Goal: Task Accomplishment & Management: Complete application form

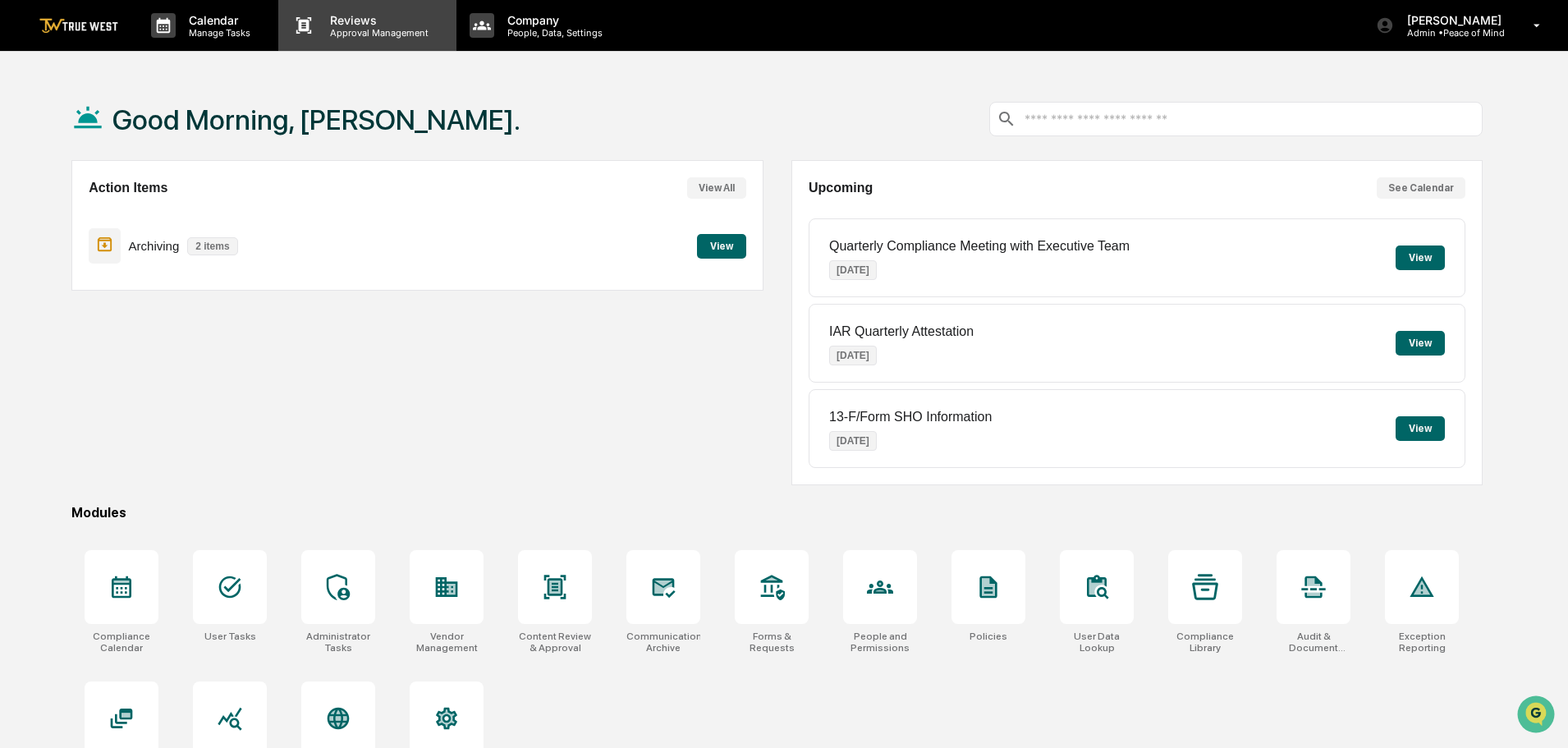
click at [362, 22] on p "Reviews" at bounding box center [377, 19] width 120 height 14
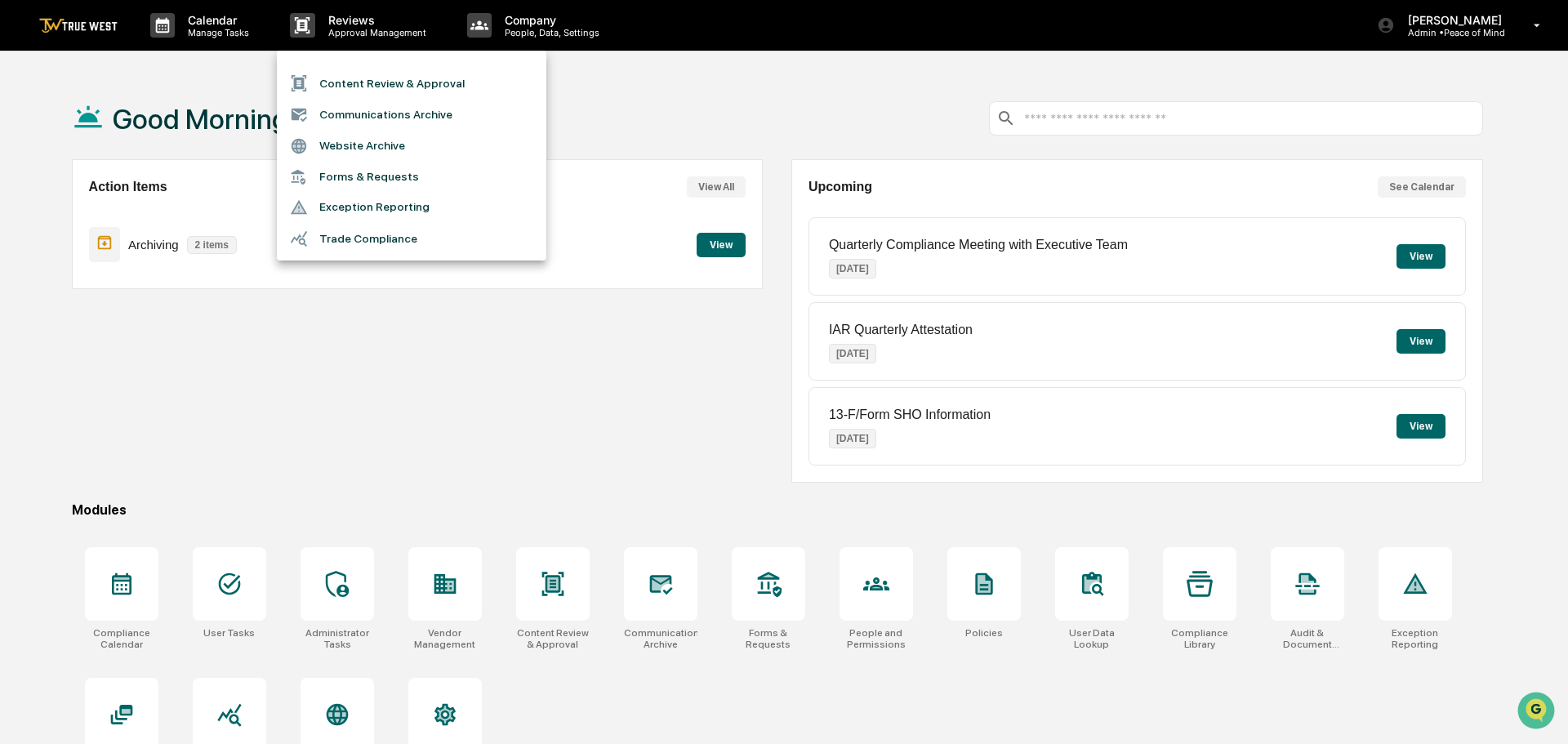
click at [341, 81] on li "Content Review & Approval" at bounding box center [411, 84] width 269 height 31
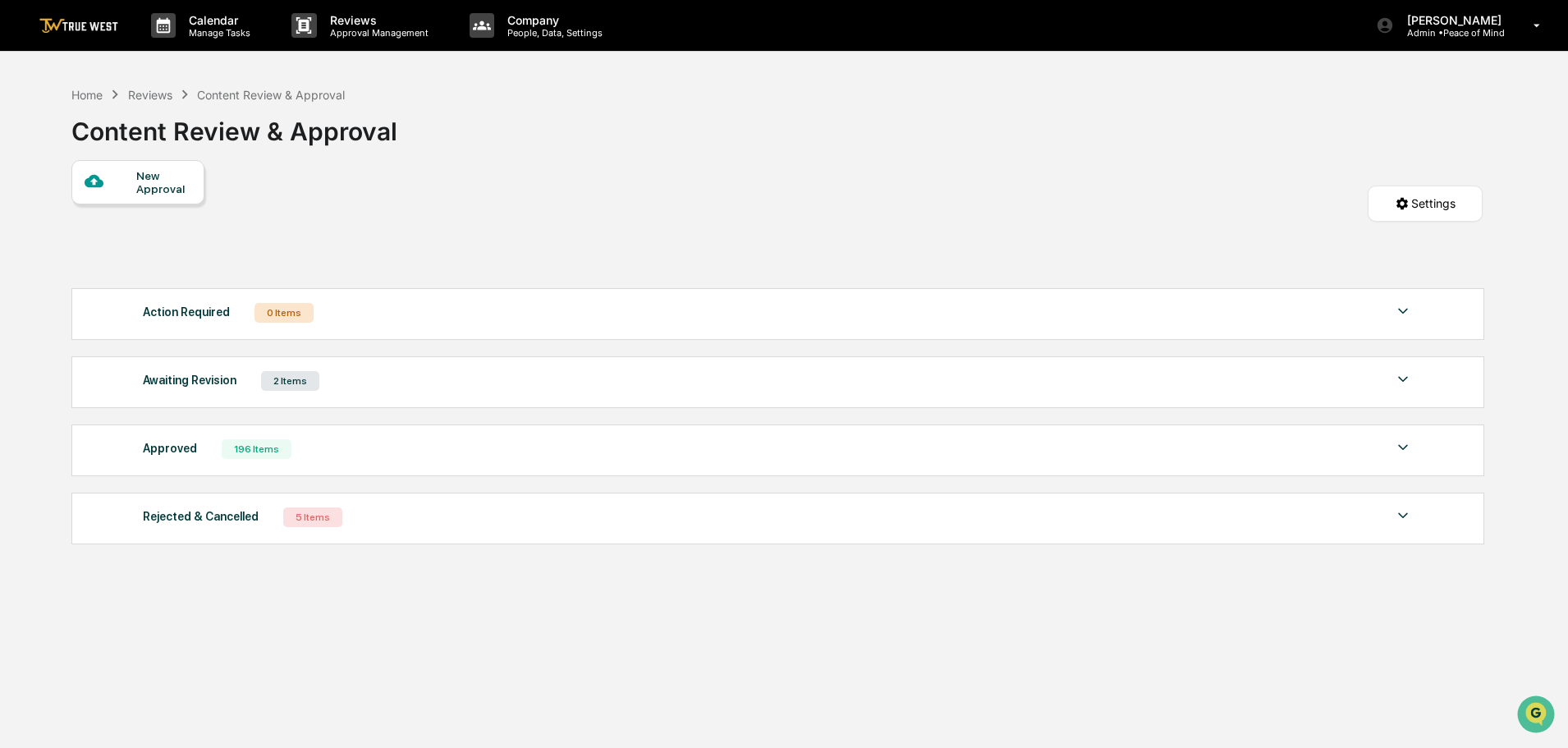
click at [150, 182] on div "New Approval" at bounding box center [163, 182] width 55 height 26
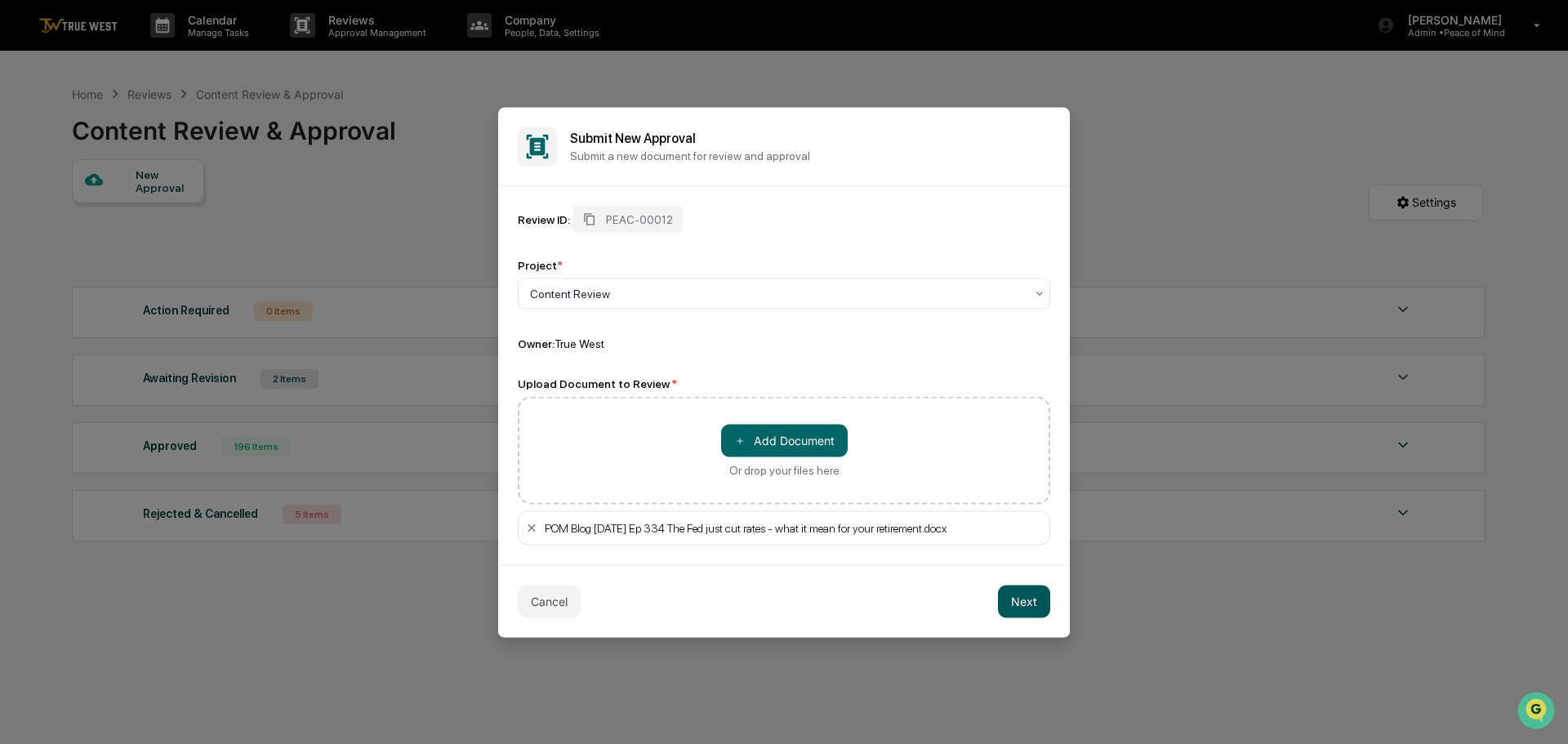
click at [1024, 603] on button "Next" at bounding box center [1024, 601] width 52 height 33
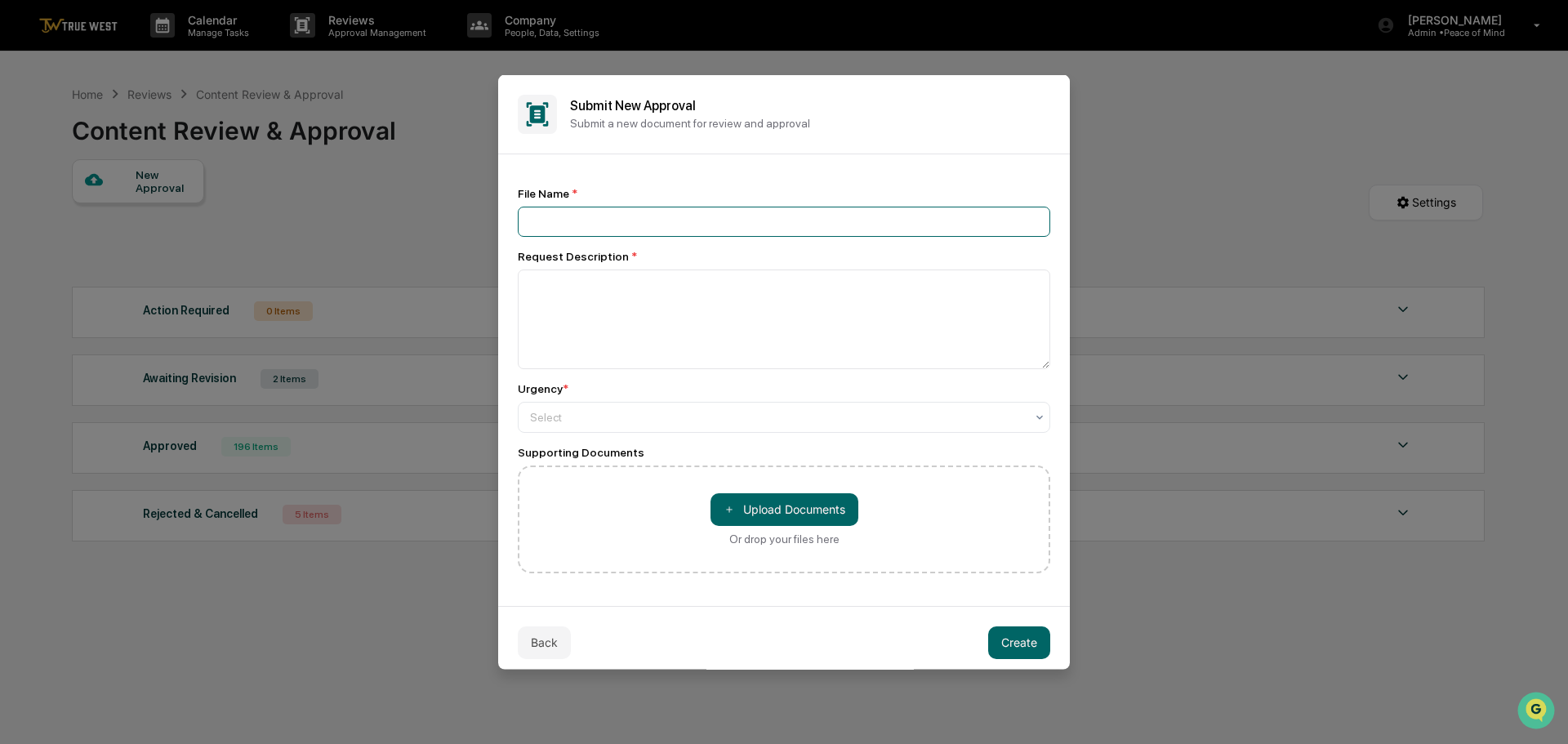
click at [569, 224] on input at bounding box center [784, 221] width 532 height 30
drag, startPoint x: 967, startPoint y: 223, endPoint x: 521, endPoint y: 220, distance: 446.0
click at [521, 220] on input "**********" at bounding box center [784, 221] width 532 height 30
type input "**********"
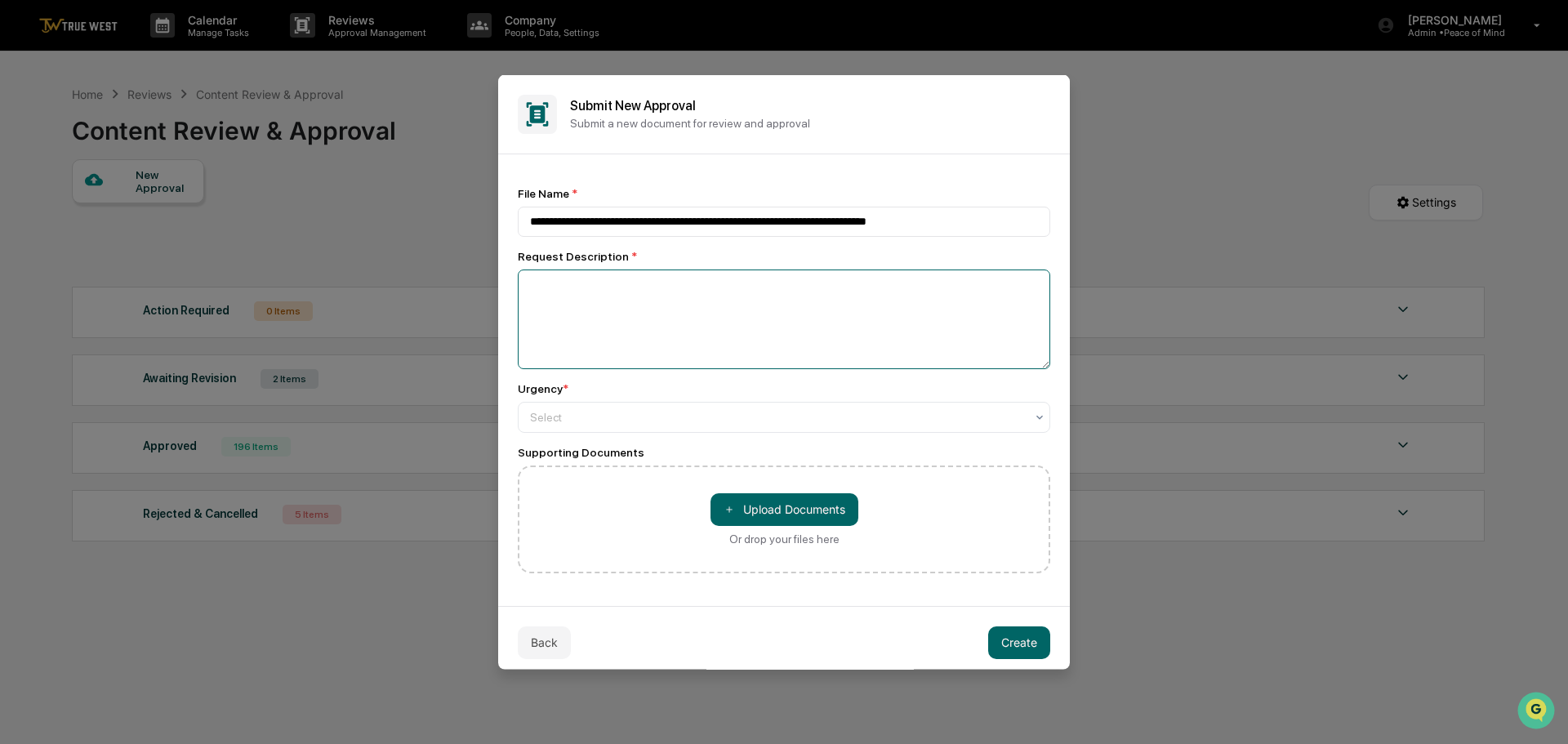
click at [546, 285] on textarea at bounding box center [784, 318] width 532 height 99
paste textarea "**********"
type textarea "**********"
click at [578, 419] on div at bounding box center [777, 417] width 495 height 17
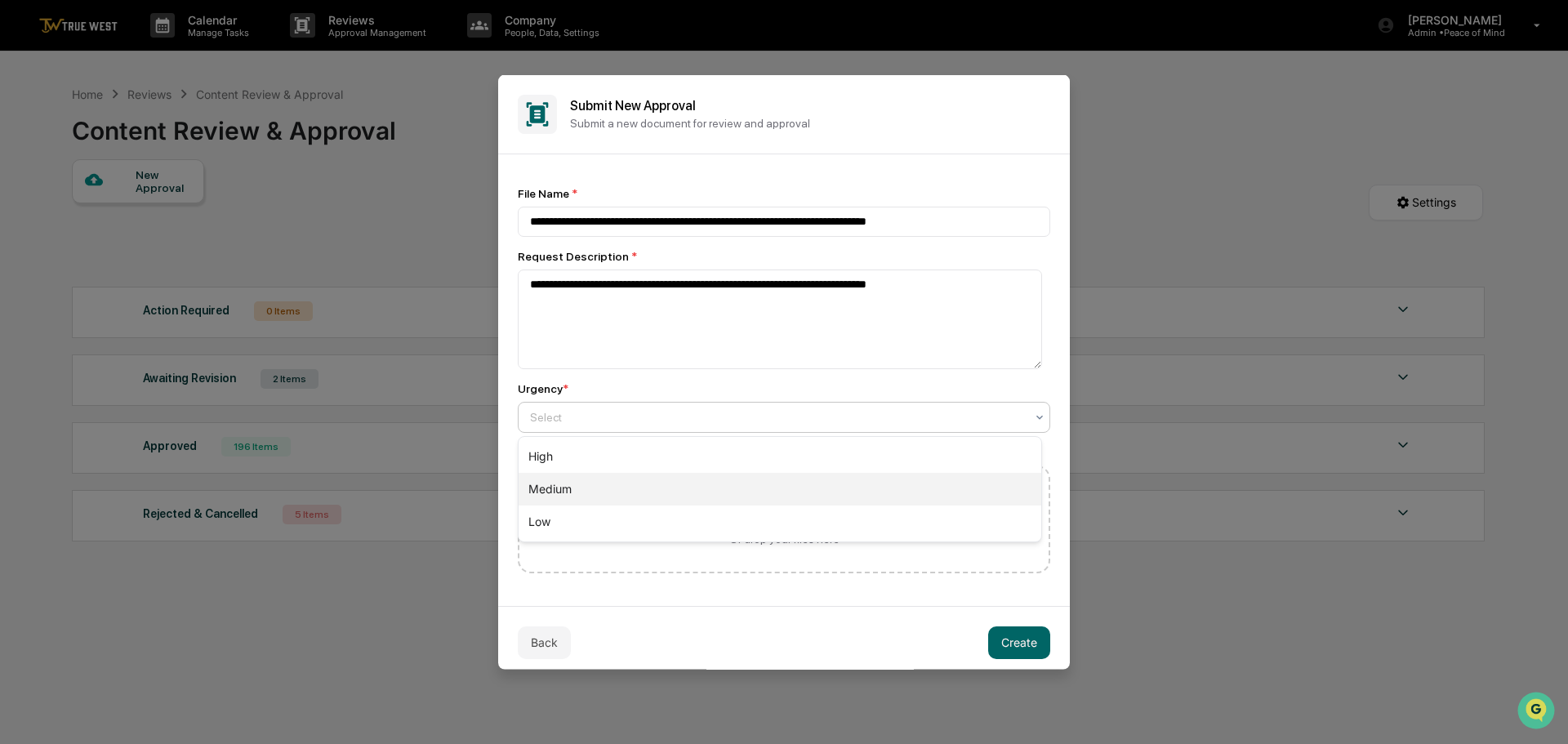
click at [562, 484] on div "Medium" at bounding box center [780, 489] width 522 height 33
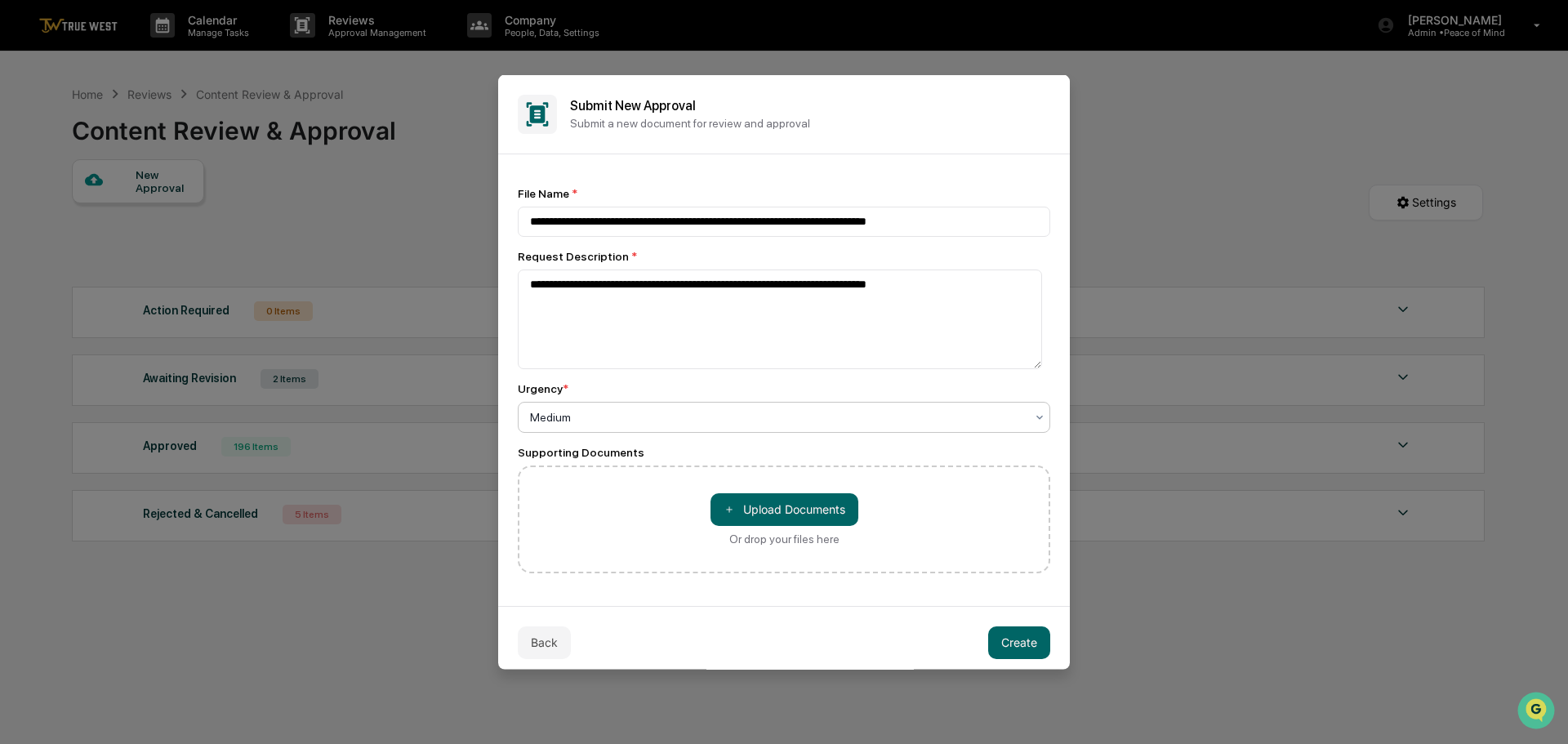
scroll to position [9, 0]
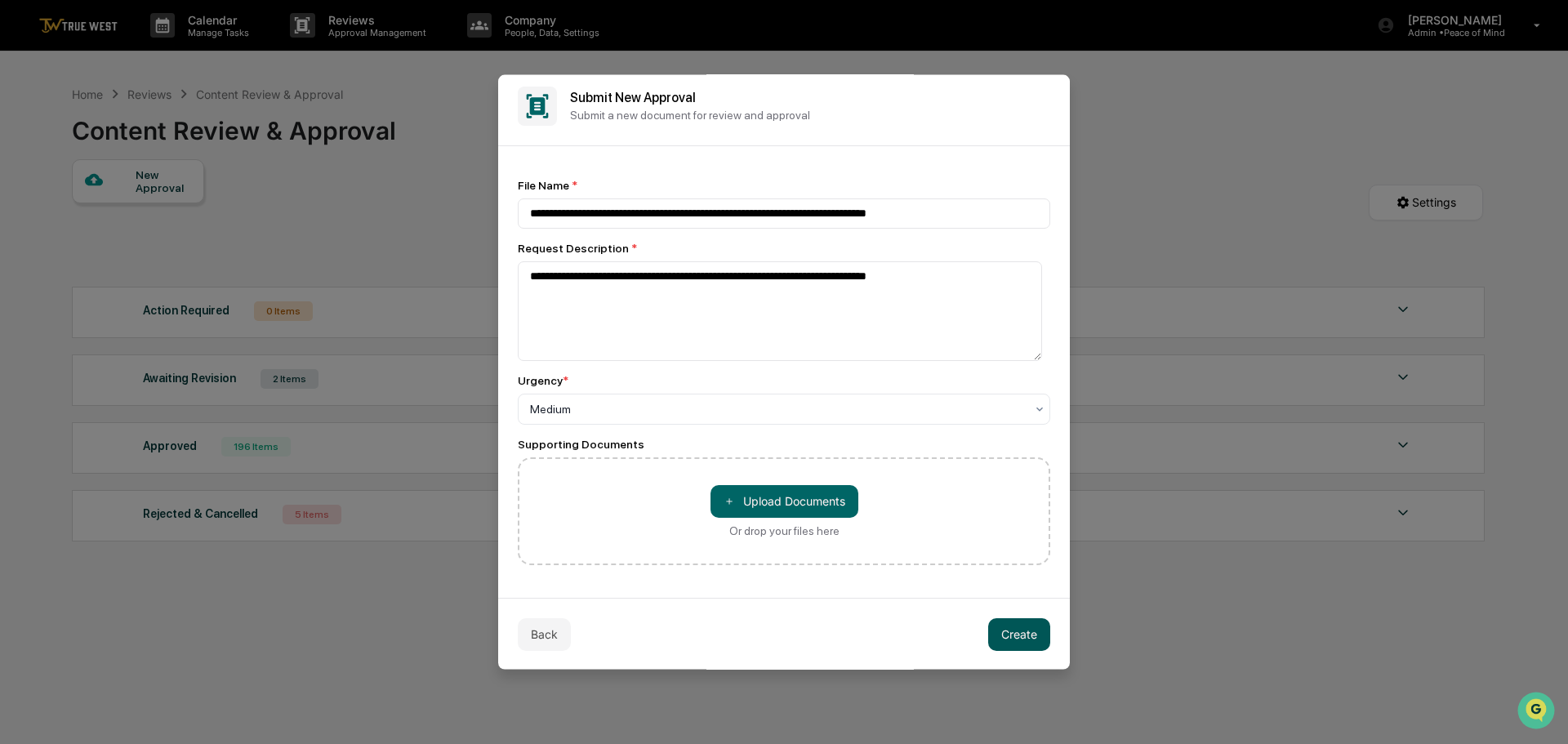
click at [1010, 635] on button "Create" at bounding box center [1018, 634] width 62 height 33
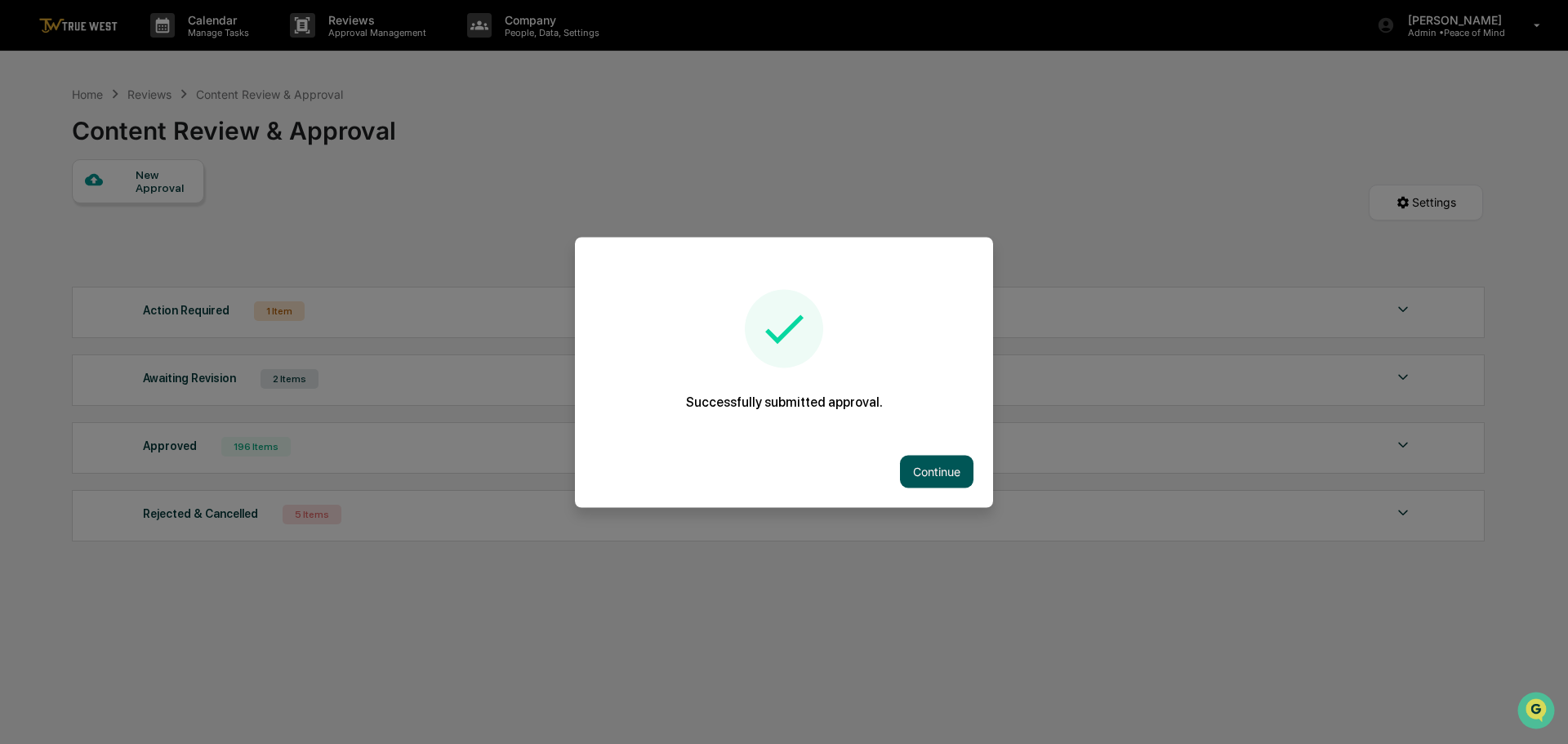
click at [923, 465] on button "Continue" at bounding box center [936, 472] width 74 height 33
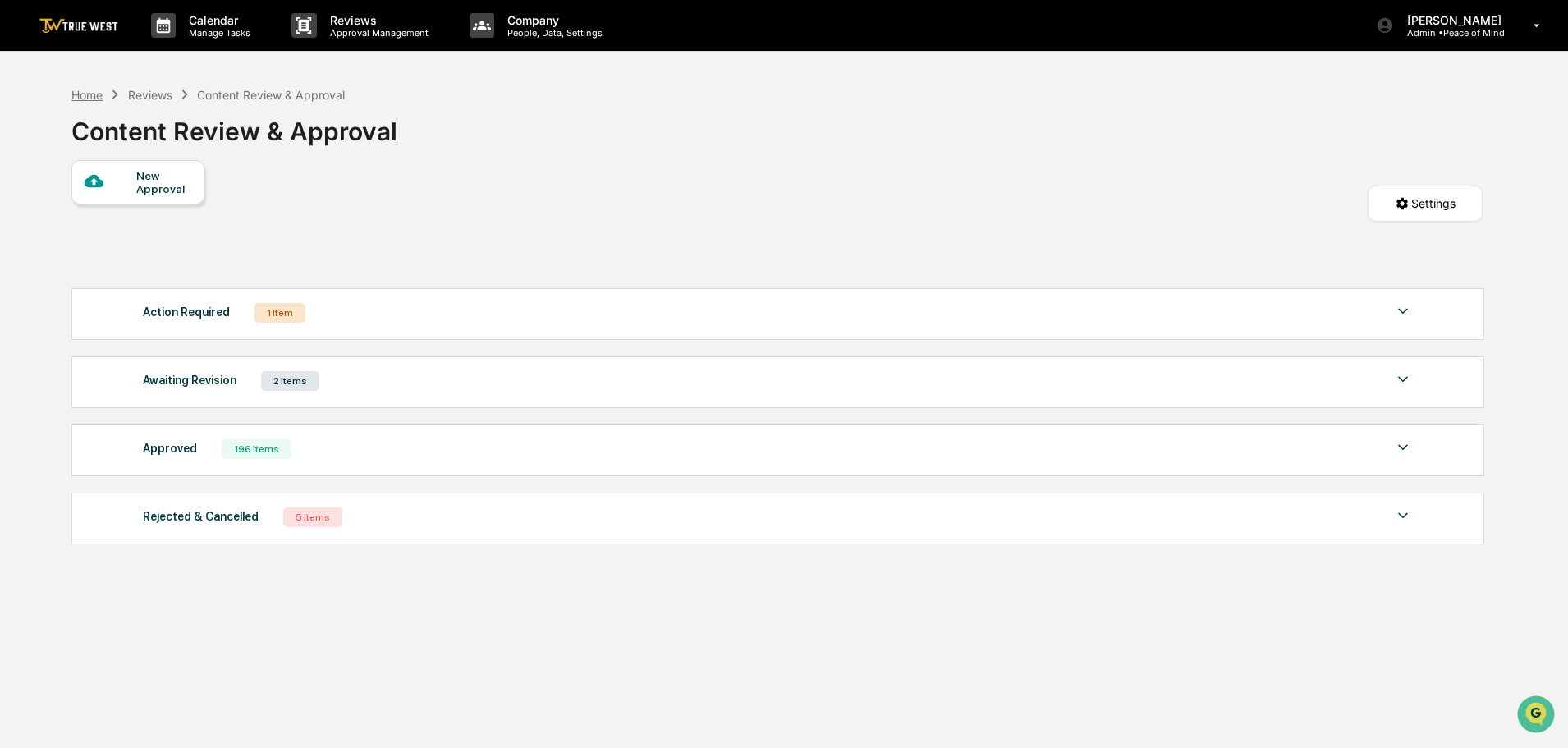
click at [78, 96] on div "Home" at bounding box center [87, 94] width 31 height 14
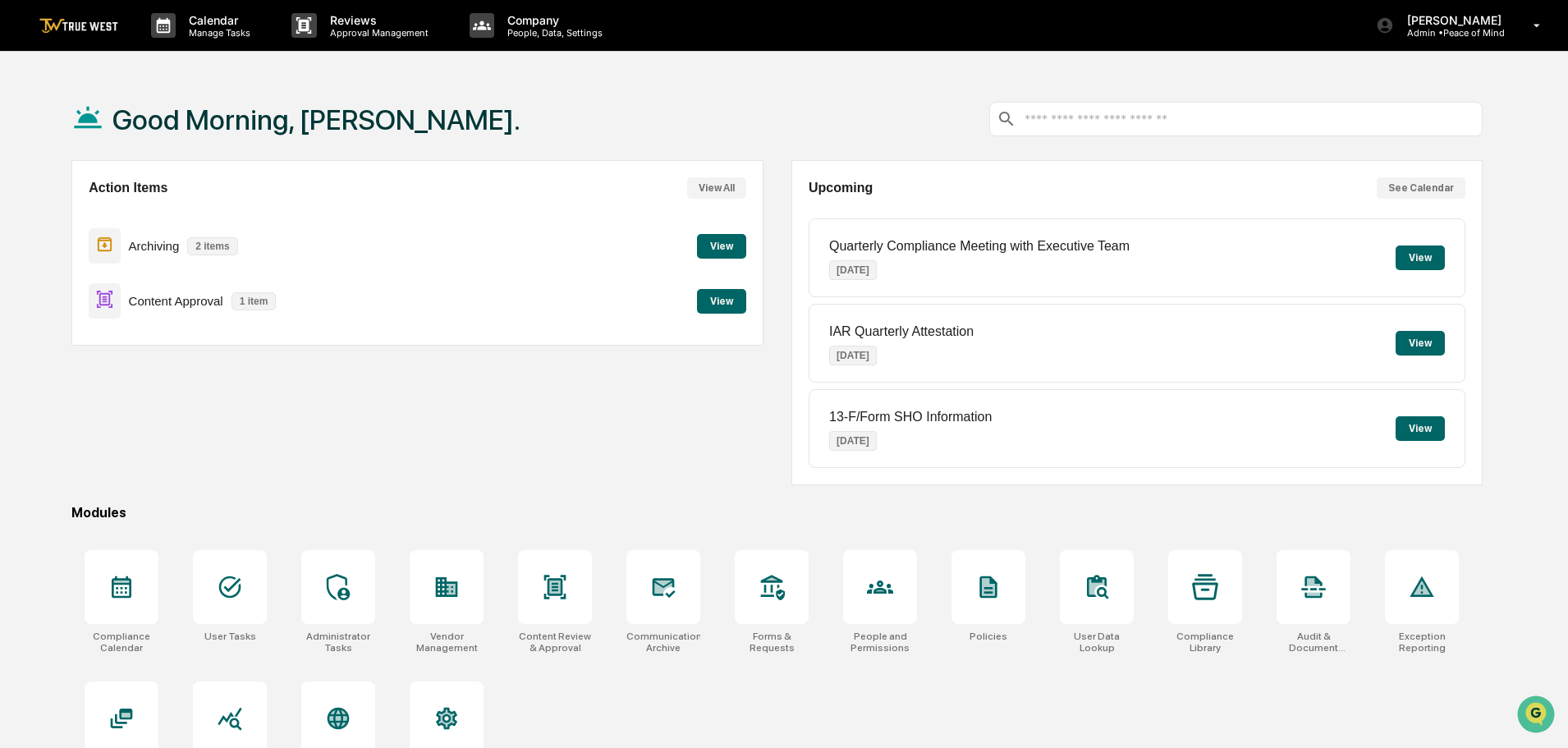
click at [728, 241] on button "View" at bounding box center [721, 246] width 49 height 25
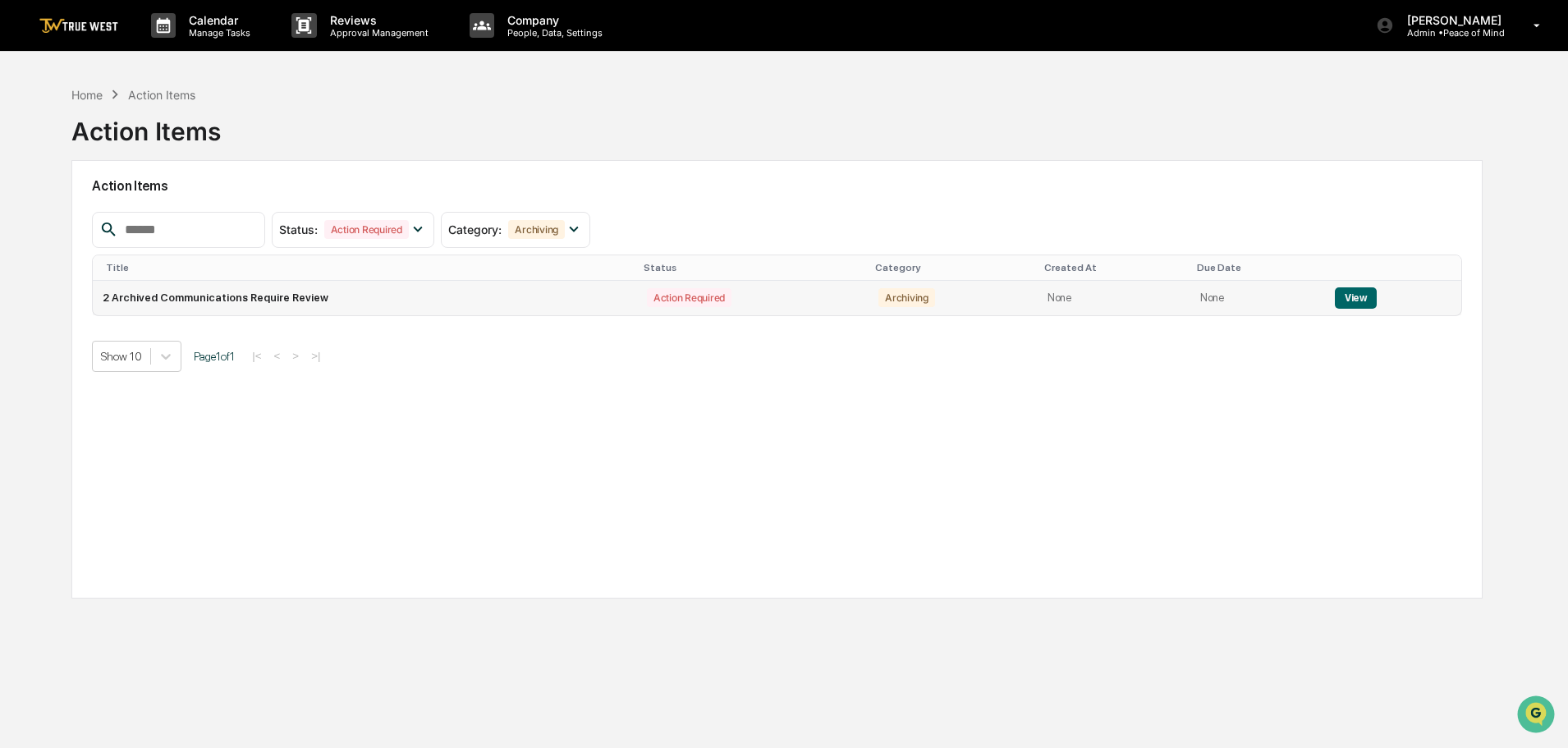
click at [1350, 297] on button "View" at bounding box center [1355, 298] width 42 height 21
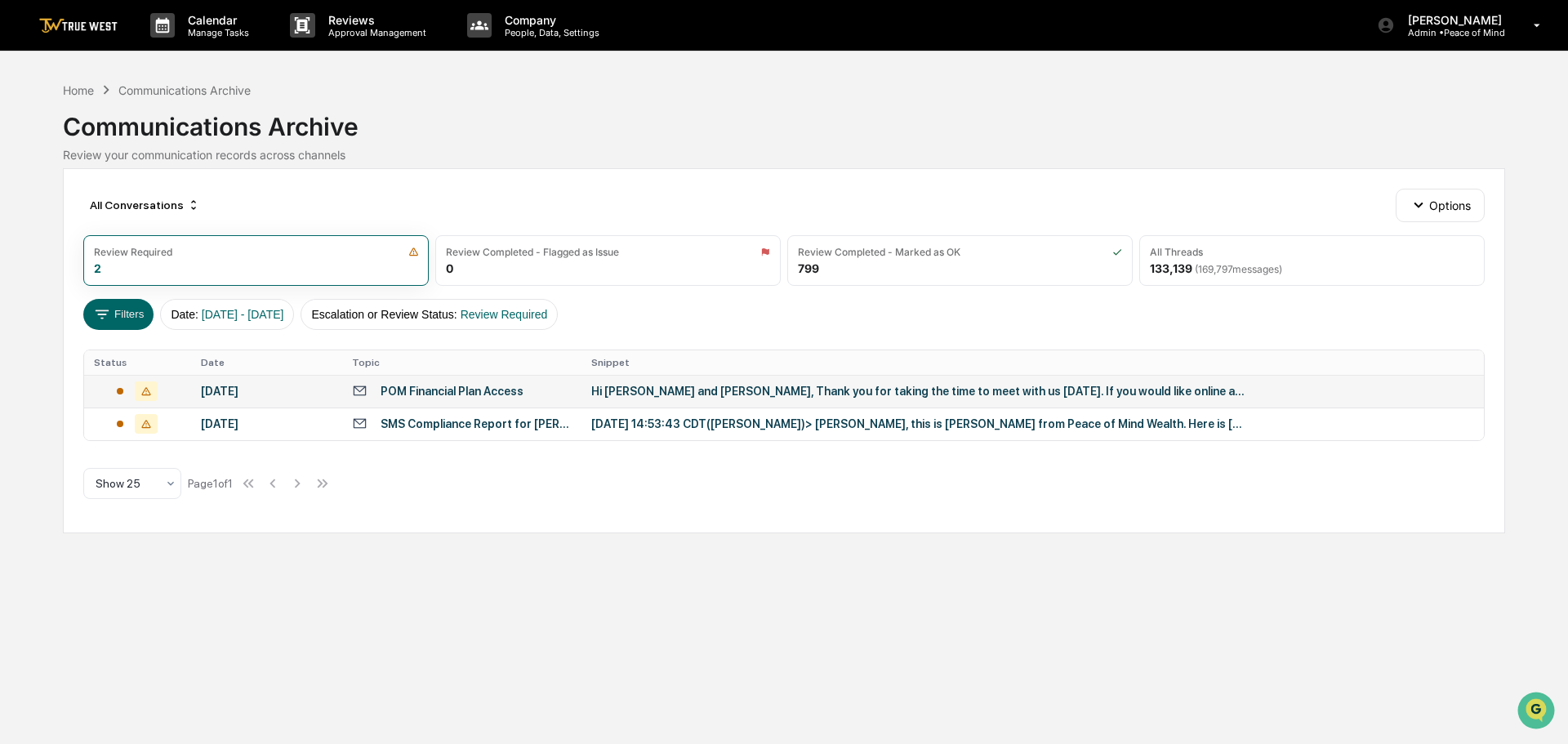
click at [722, 393] on div "Hi [PERSON_NAME] and [PERSON_NAME], Thank you for taking the time to meet with …" at bounding box center [918, 391] width 653 height 13
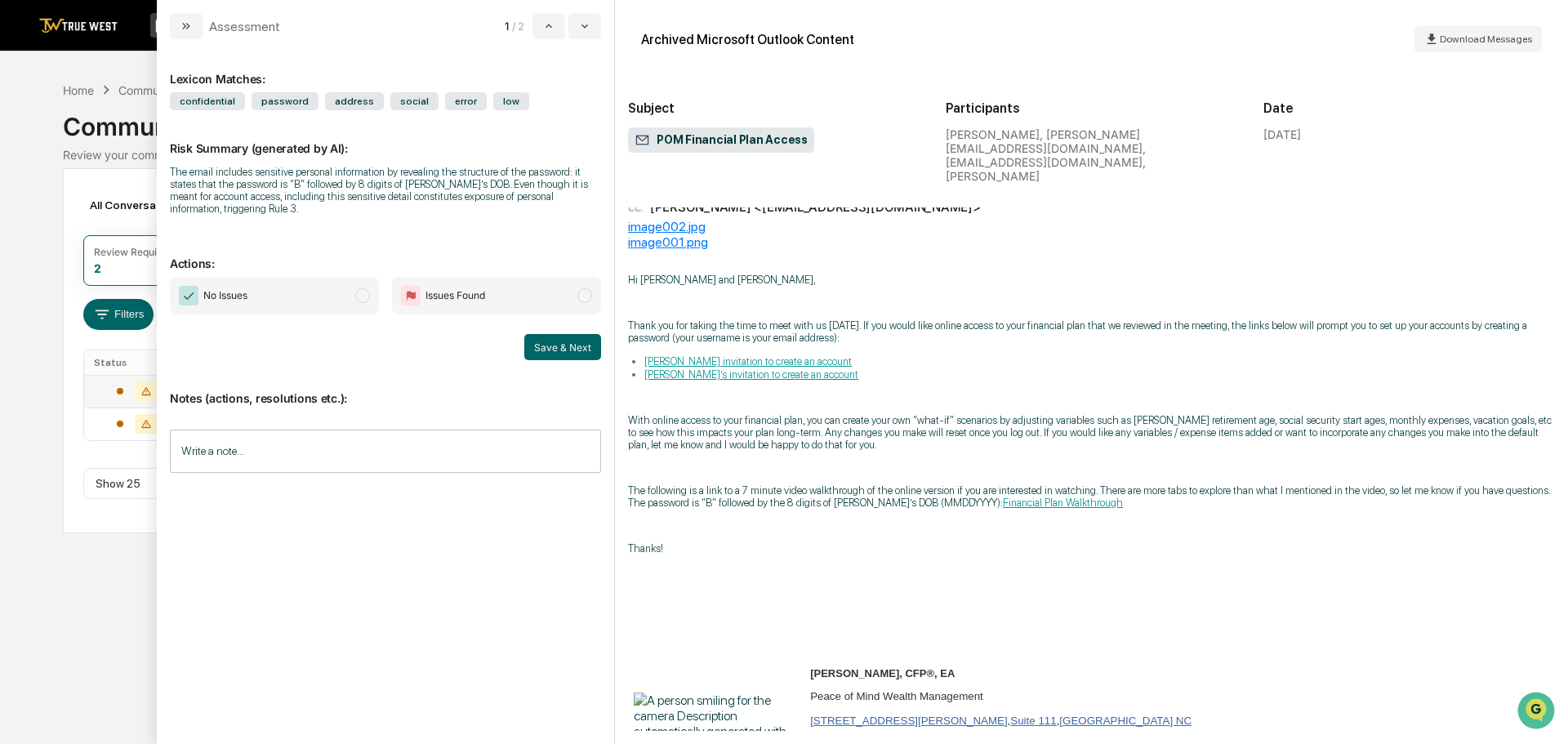
scroll to position [82, 0]
click at [362, 288] on span "modal" at bounding box center [362, 295] width 15 height 15
click at [561, 338] on button "Save & Next" at bounding box center [562, 347] width 76 height 26
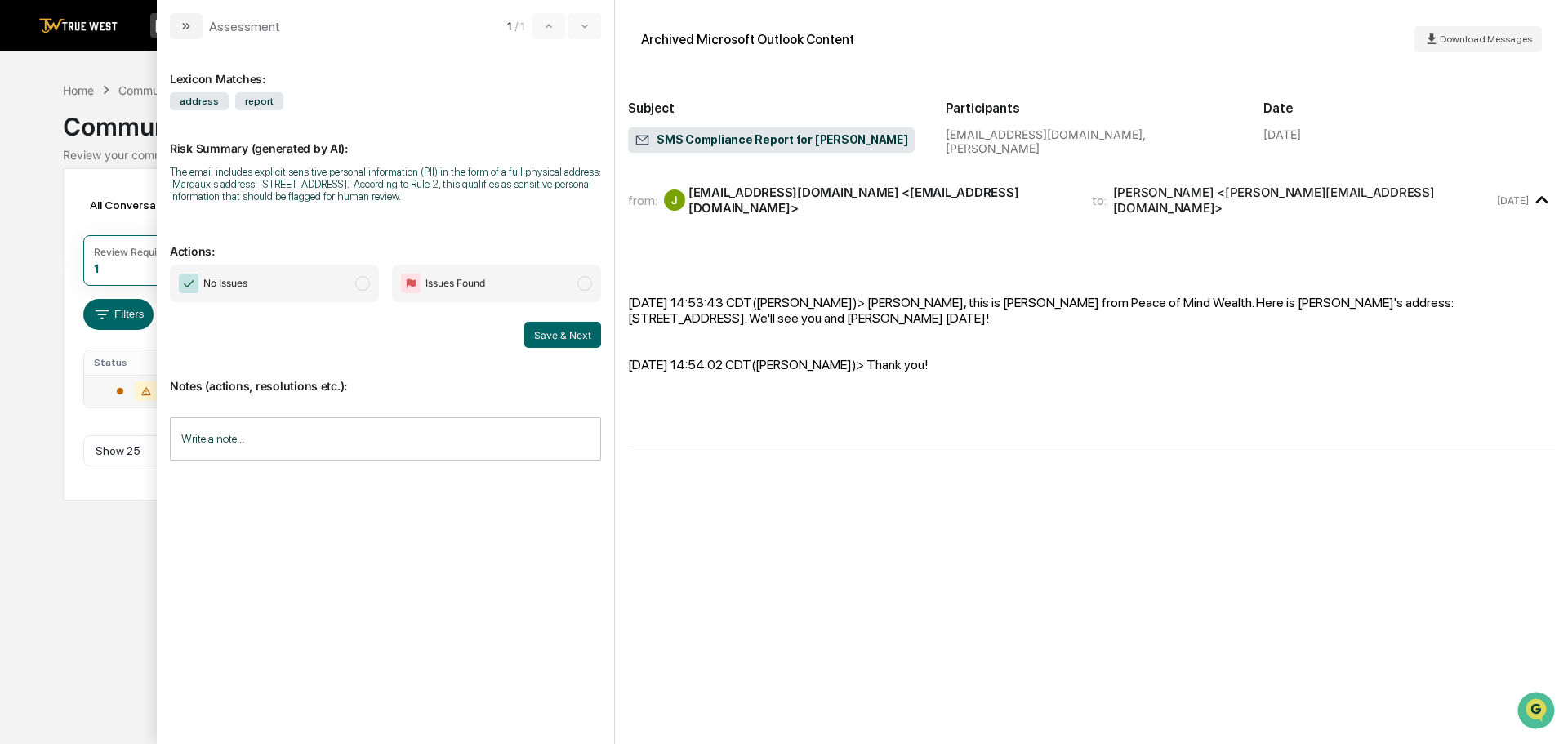
click at [360, 280] on span "modal" at bounding box center [362, 283] width 15 height 15
click at [543, 333] on button "Save & Next" at bounding box center [562, 335] width 76 height 26
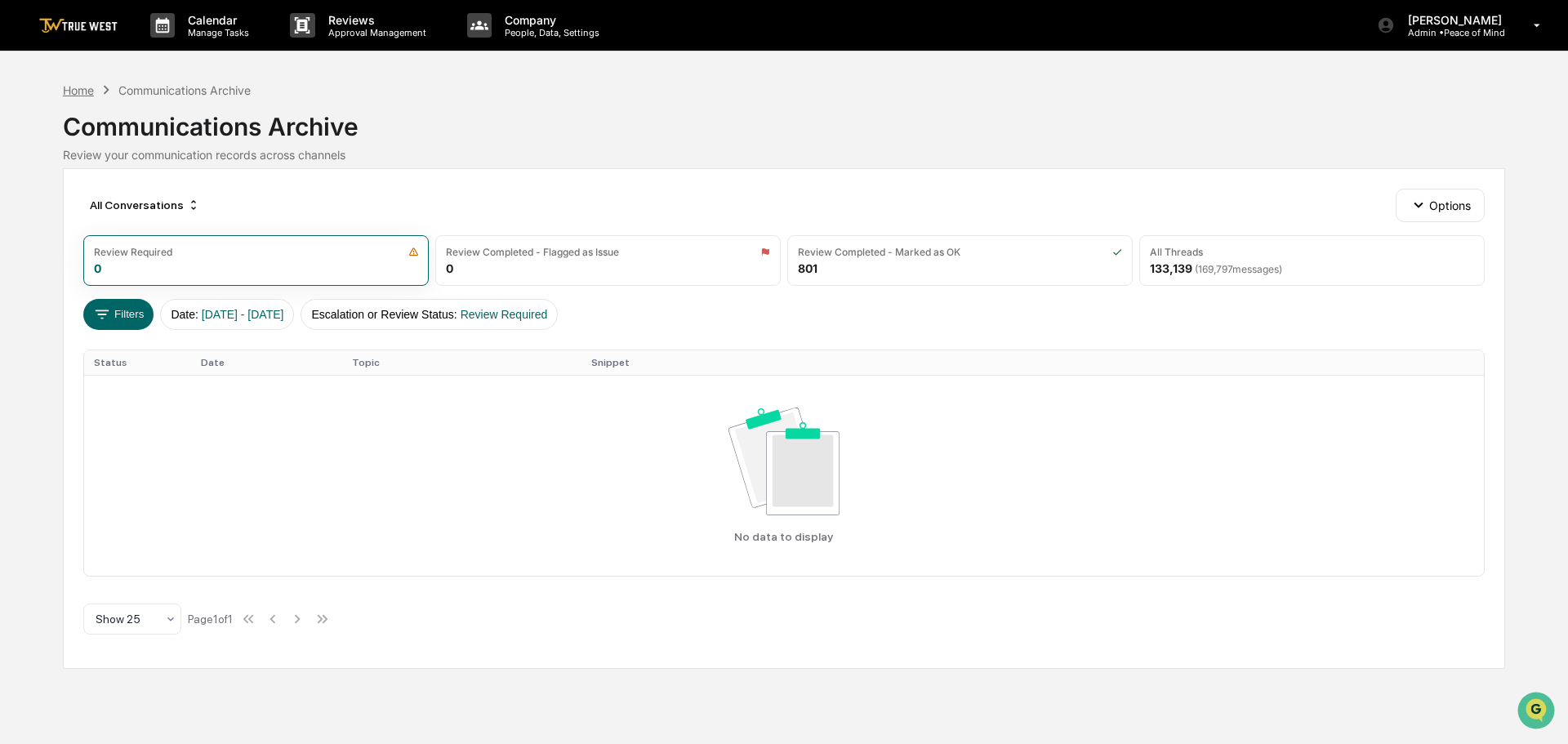
click at [77, 86] on div "Home" at bounding box center [78, 90] width 31 height 14
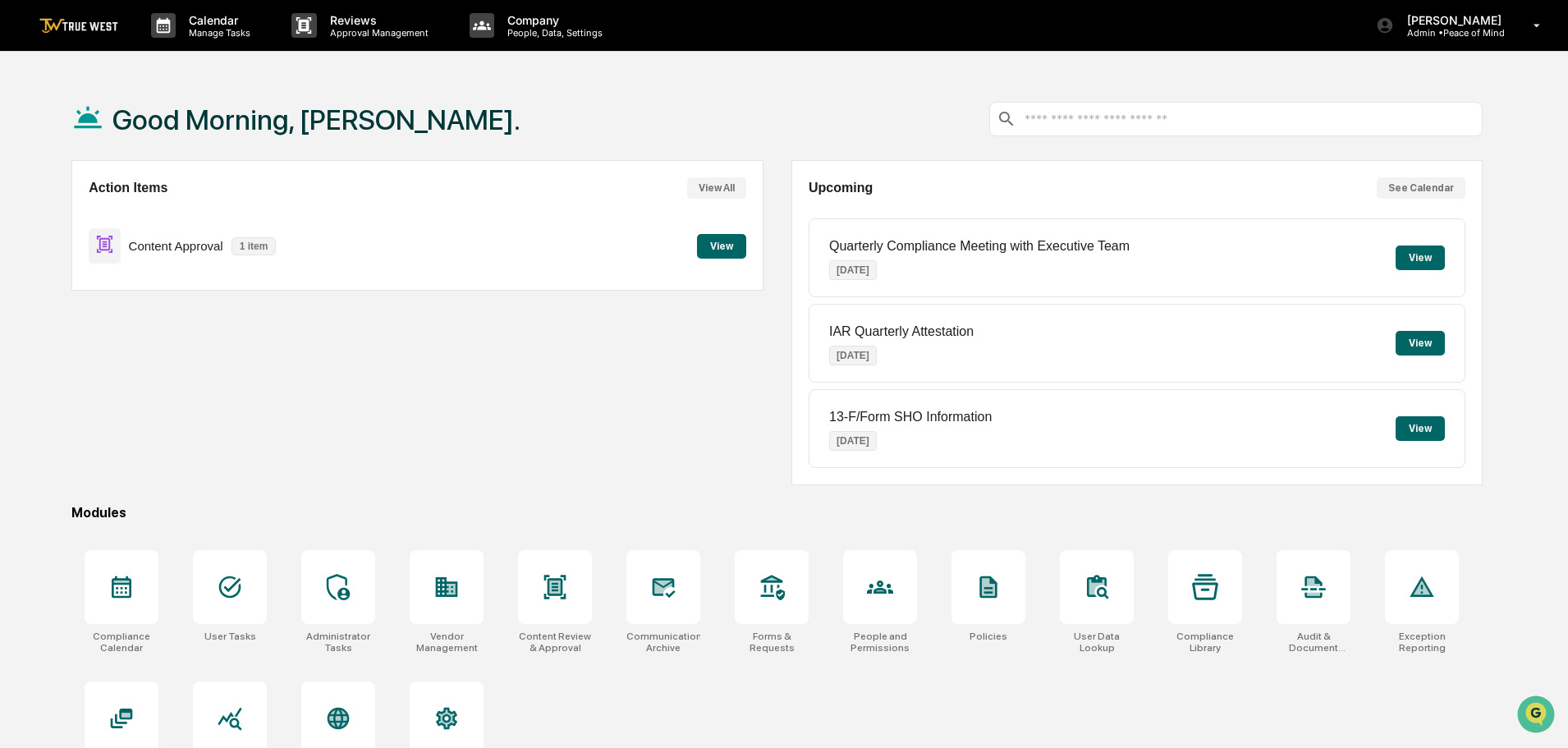
click at [724, 246] on button "View" at bounding box center [721, 246] width 49 height 25
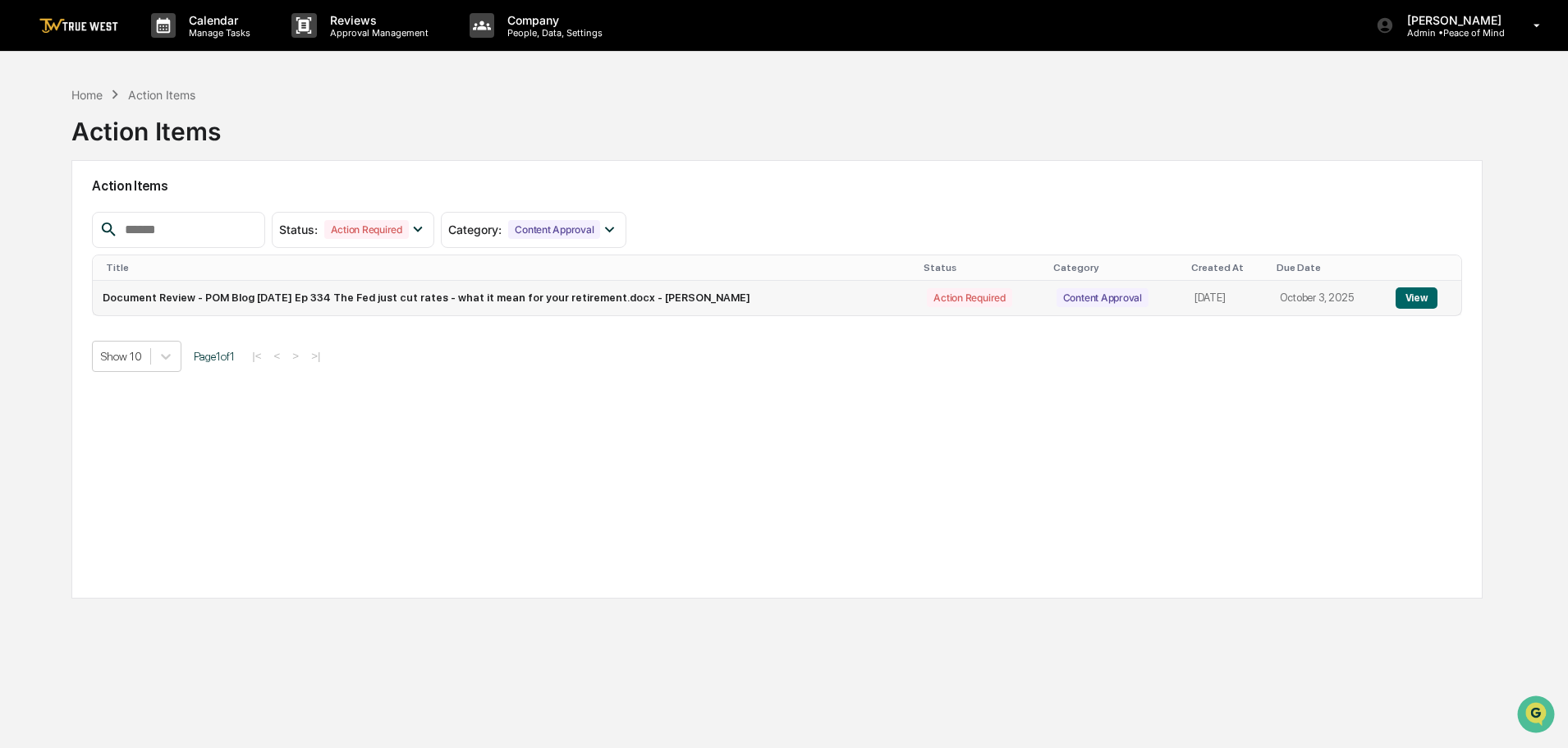
click at [1420, 298] on button "View" at bounding box center [1415, 298] width 42 height 21
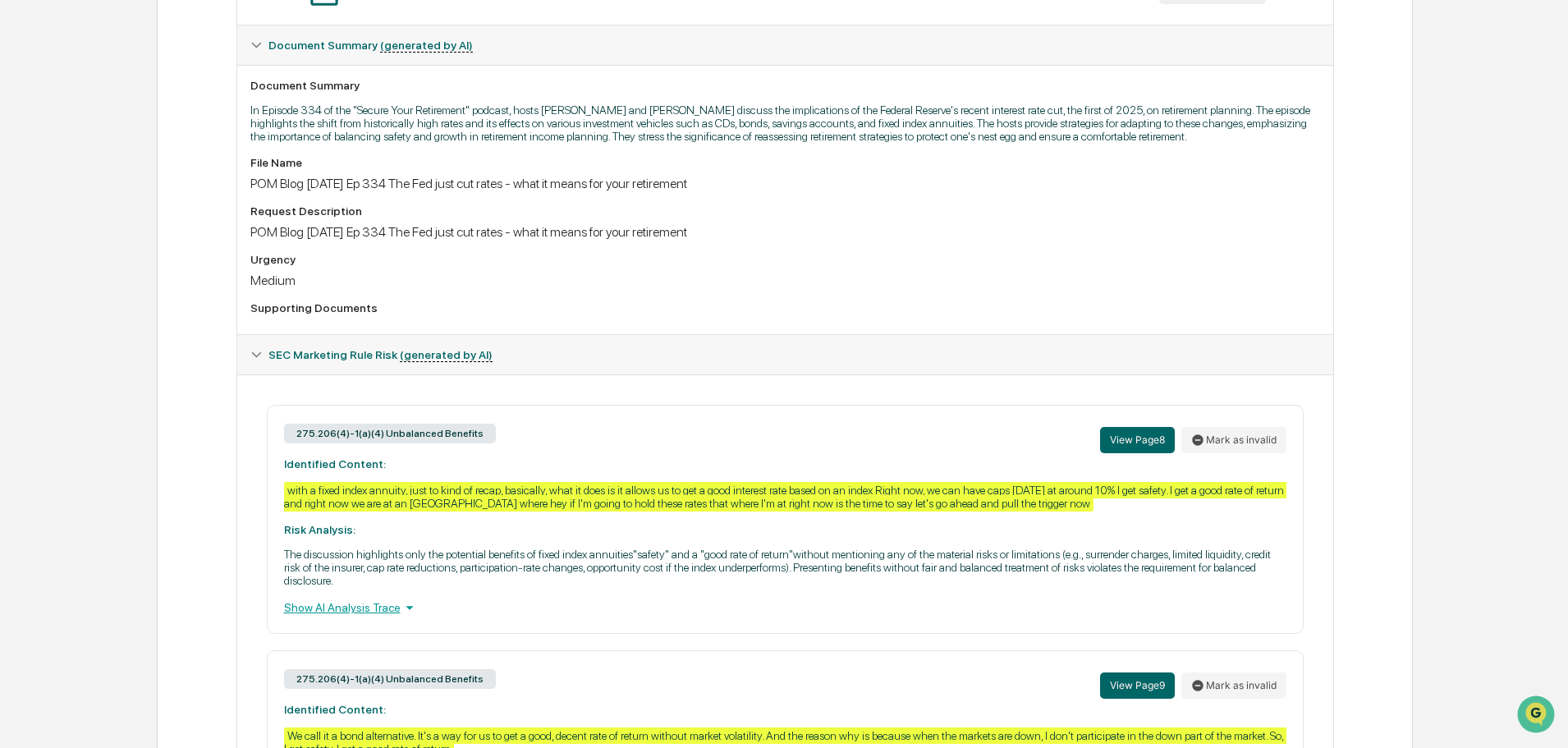
scroll to position [82, 0]
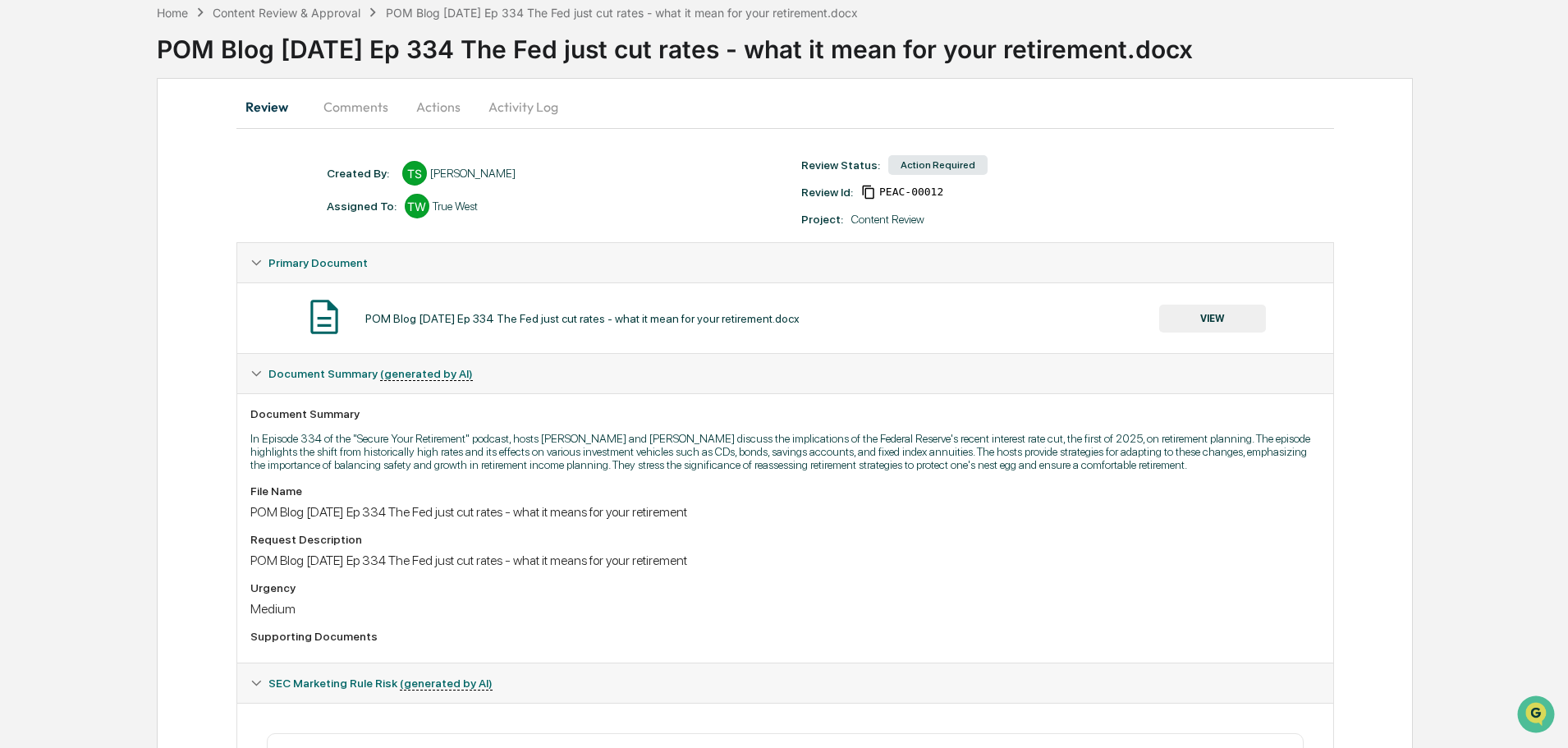
click at [1214, 316] on button "VIEW" at bounding box center [1212, 318] width 106 height 28
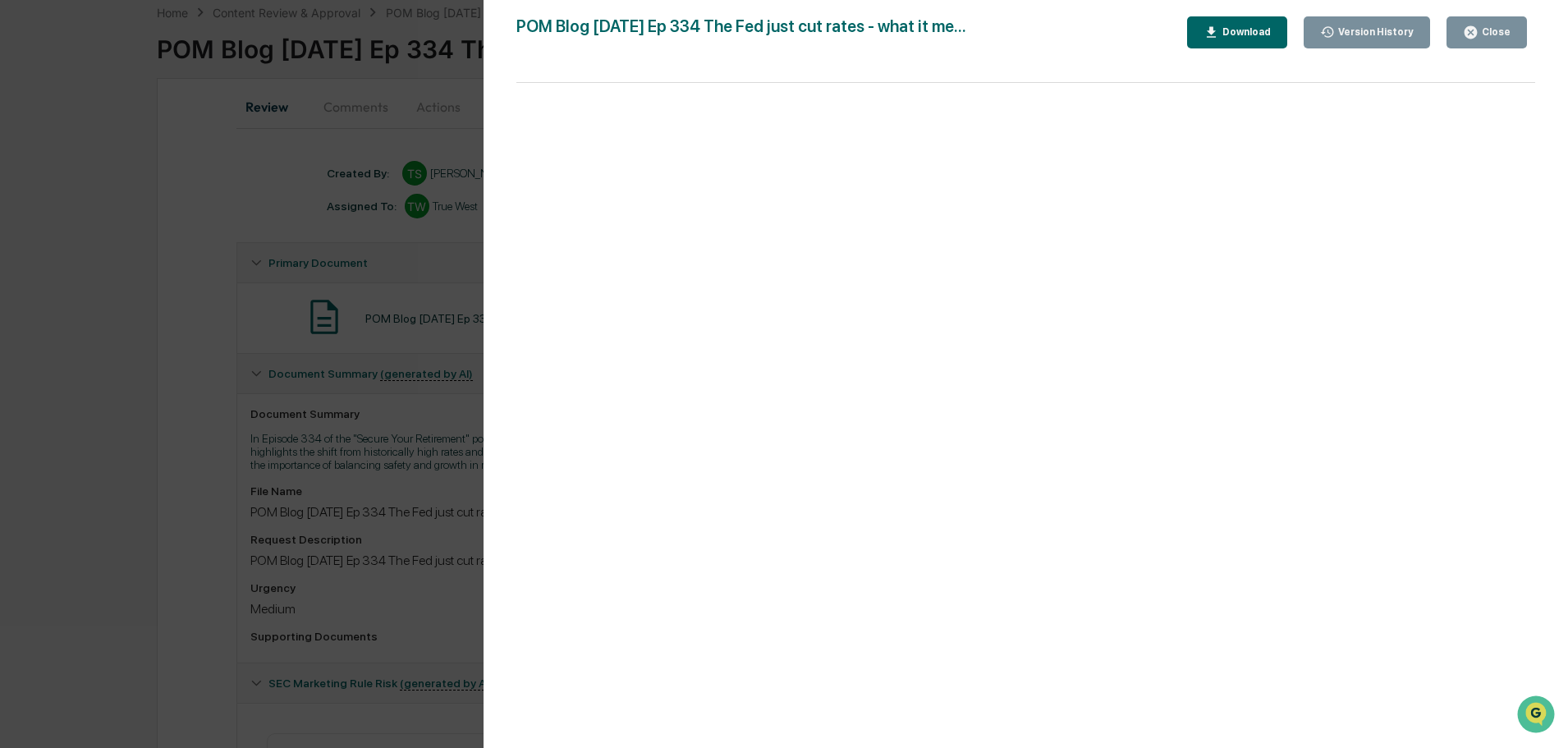
click at [1252, 30] on div "Download" at bounding box center [1244, 31] width 52 height 11
click at [155, 160] on div "Version History [DATE] 02:56 PM [PERSON_NAME] POM Blog [DATE] Ep 334 The Fed ju…" at bounding box center [784, 374] width 1568 height 748
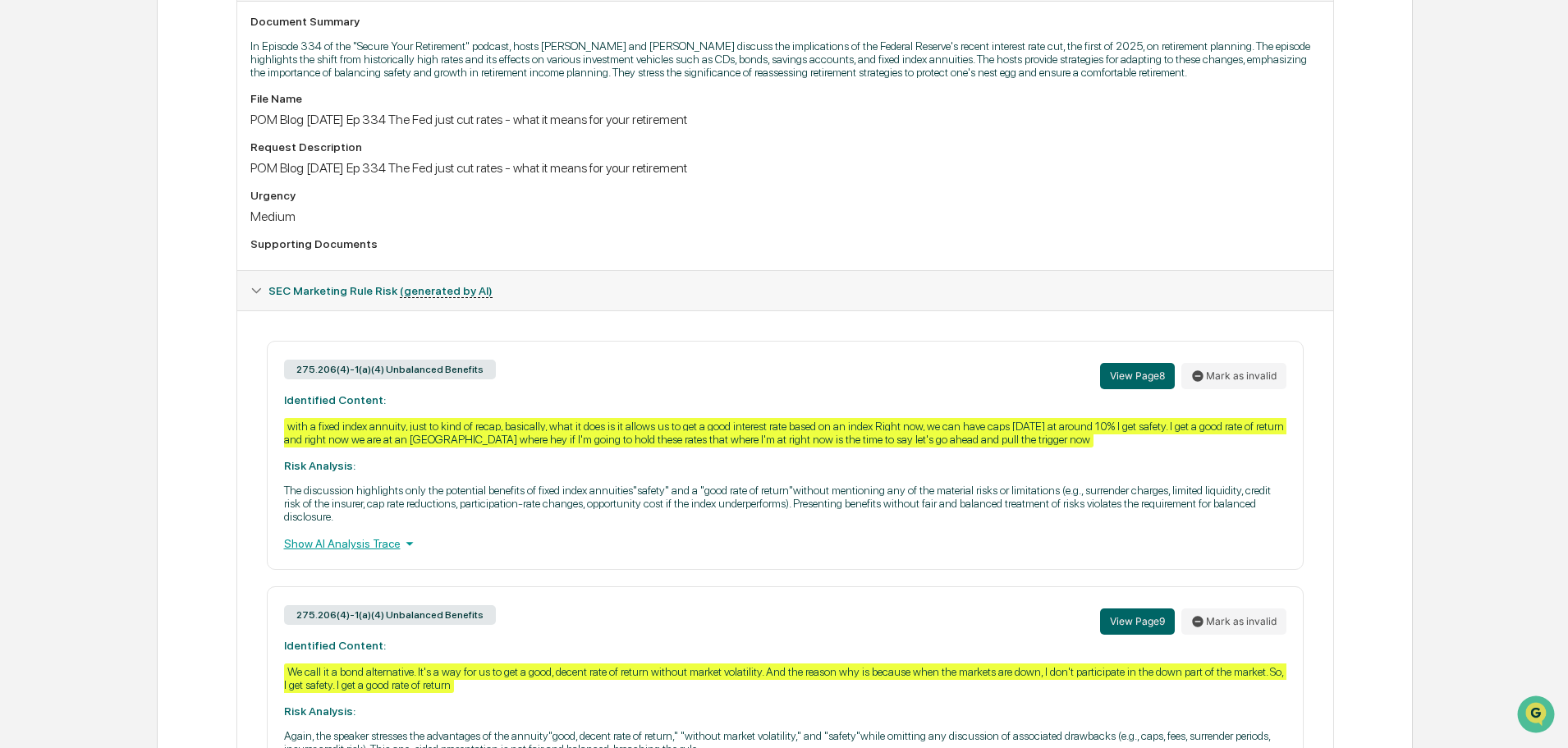
scroll to position [493, 0]
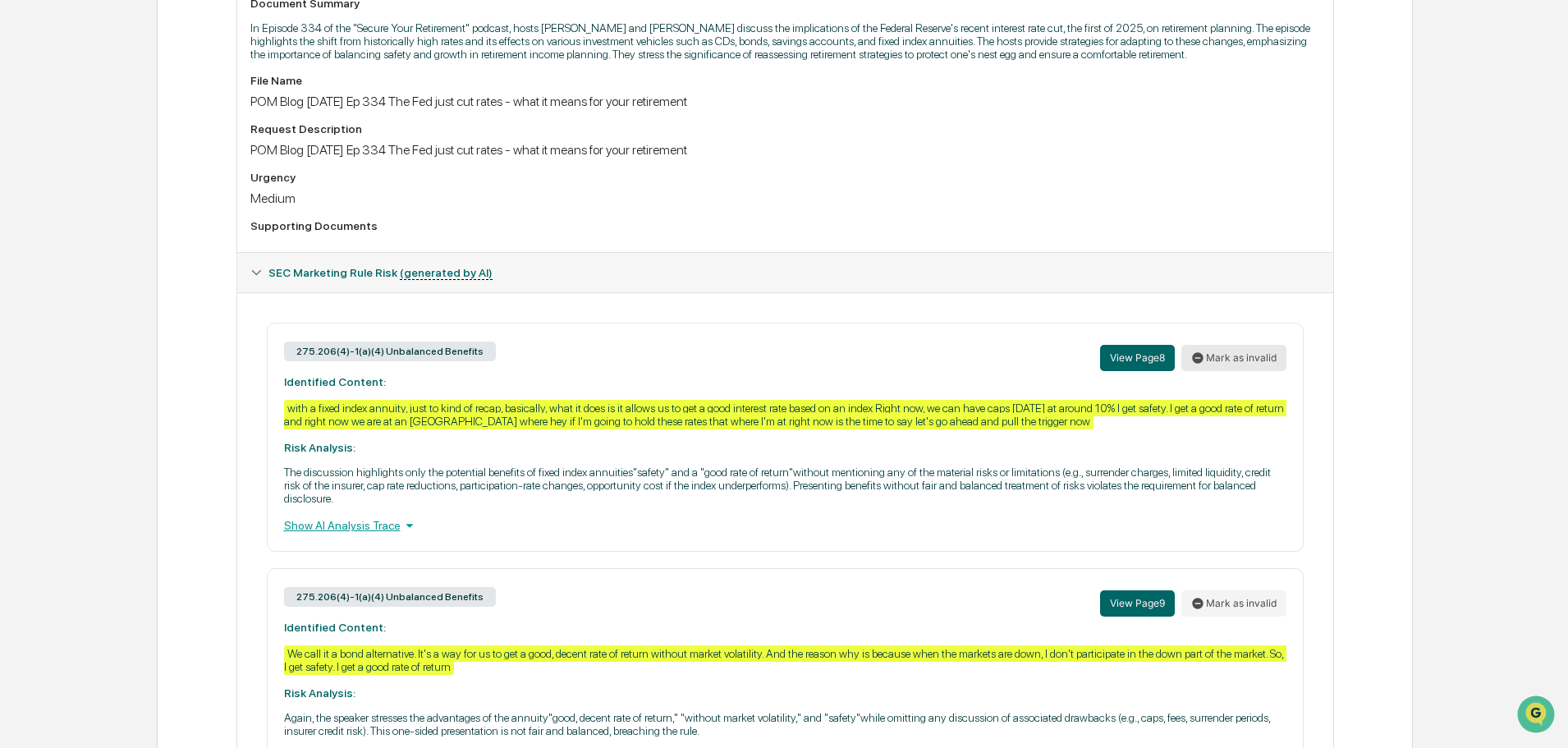
click at [1231, 361] on button "Mark as invalid" at bounding box center [1234, 358] width 105 height 26
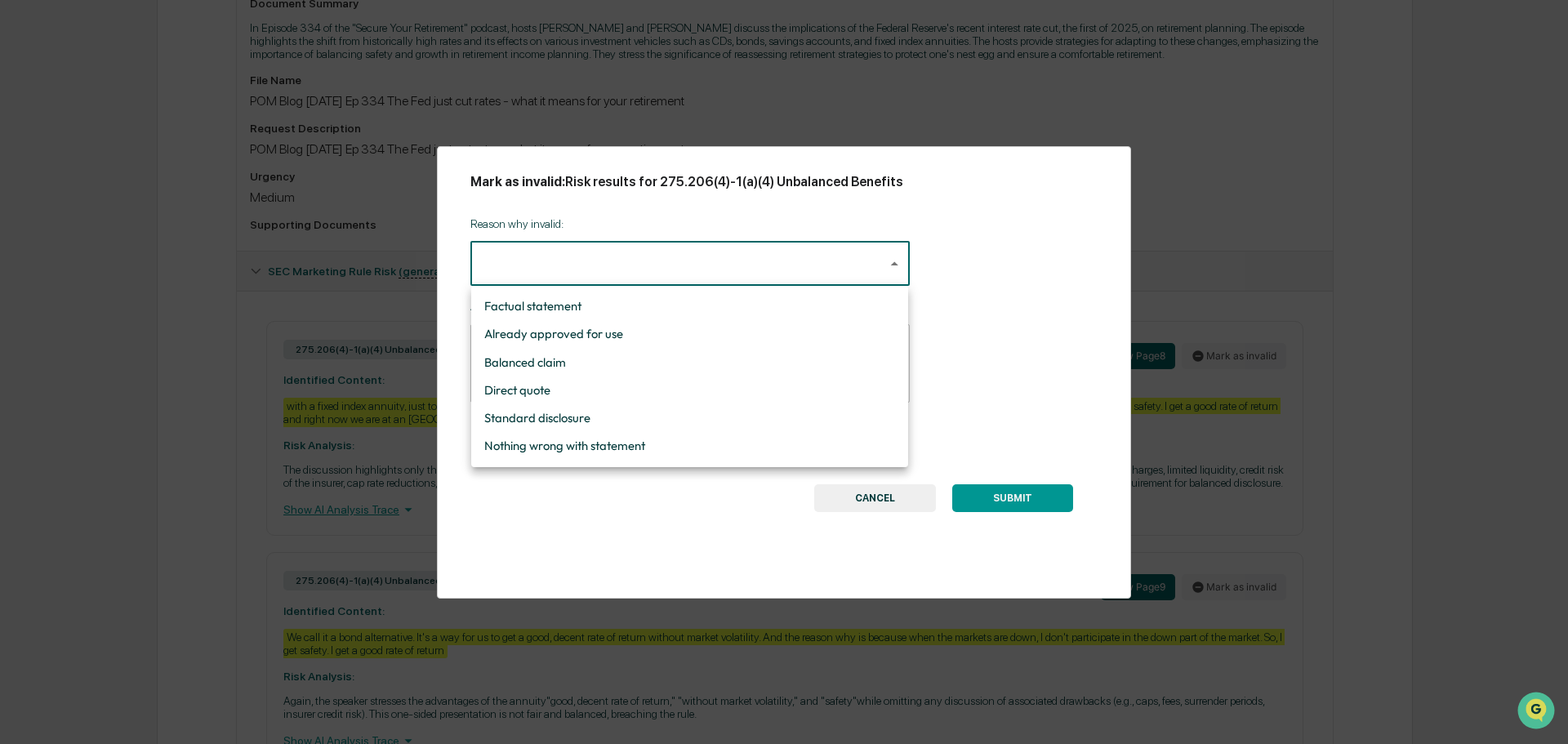
click at [891, 263] on body "Calendar Manage Tasks Reviews Approval Management Company People, Data, Setting…" at bounding box center [784, 501] width 1568 height 1984
click at [588, 443] on li "Nothing wrong with statement" at bounding box center [689, 446] width 437 height 28
type input "**********"
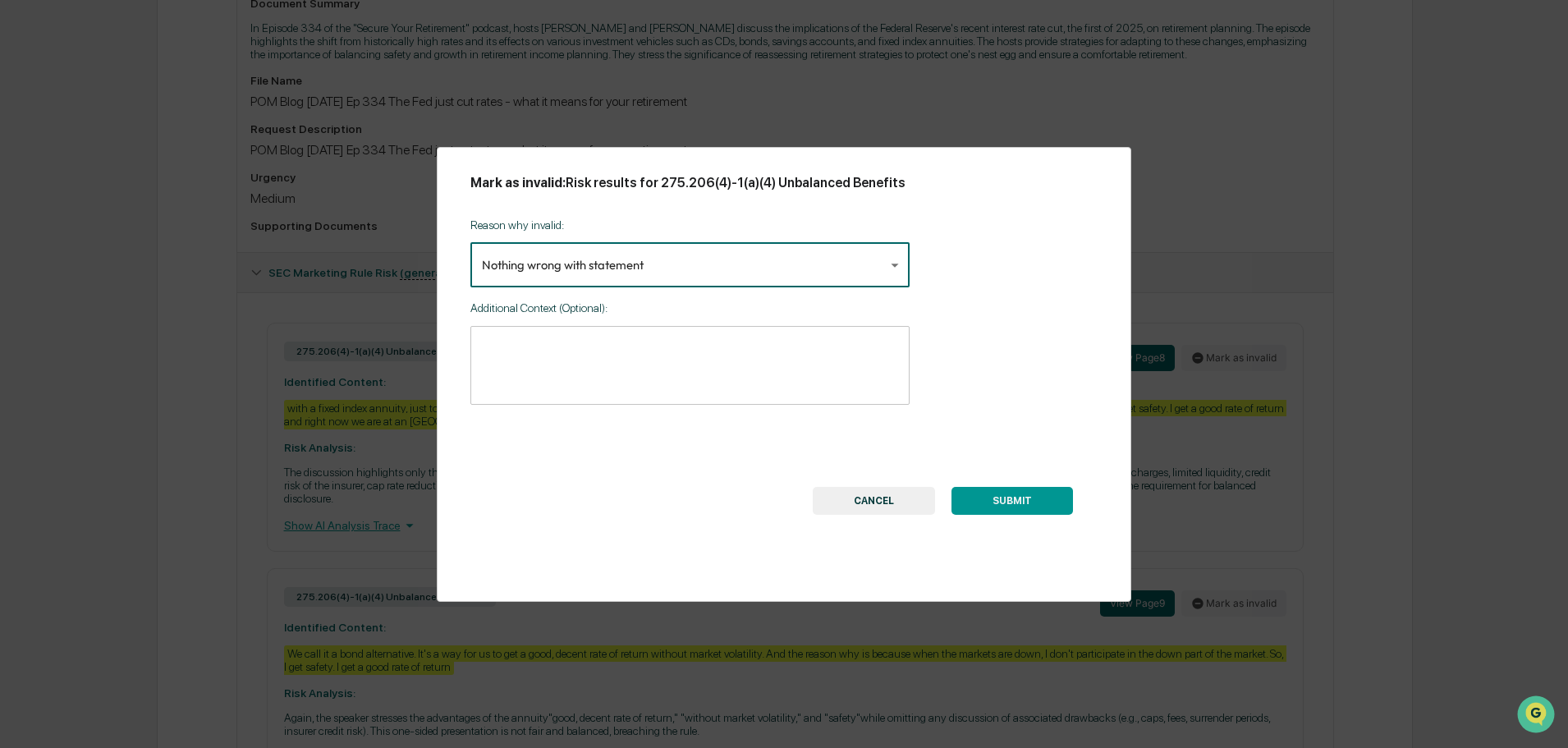
click at [502, 340] on textarea at bounding box center [690, 366] width 416 height 52
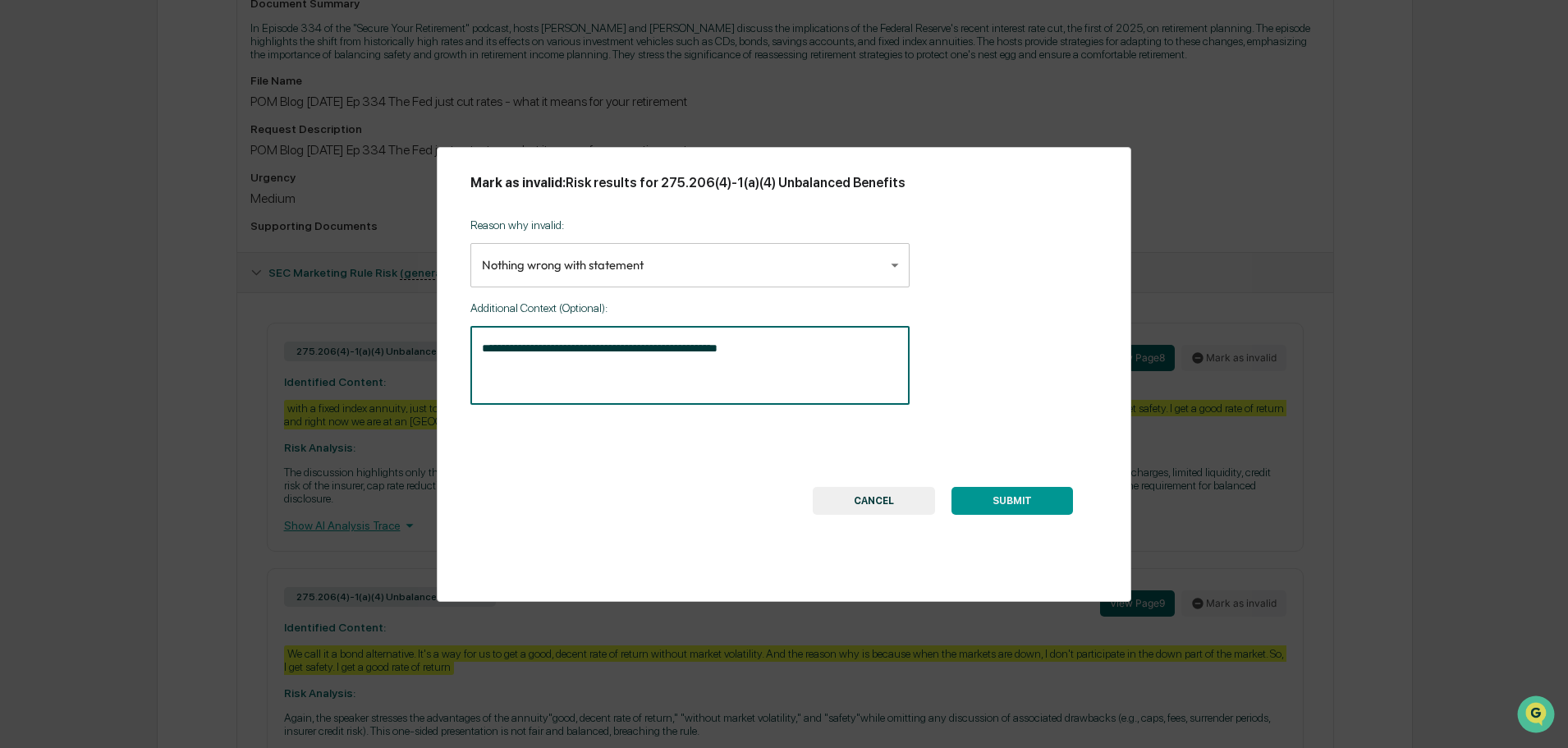
type textarea "**********"
click at [992, 494] on button "SUBMIT" at bounding box center [1011, 501] width 121 height 28
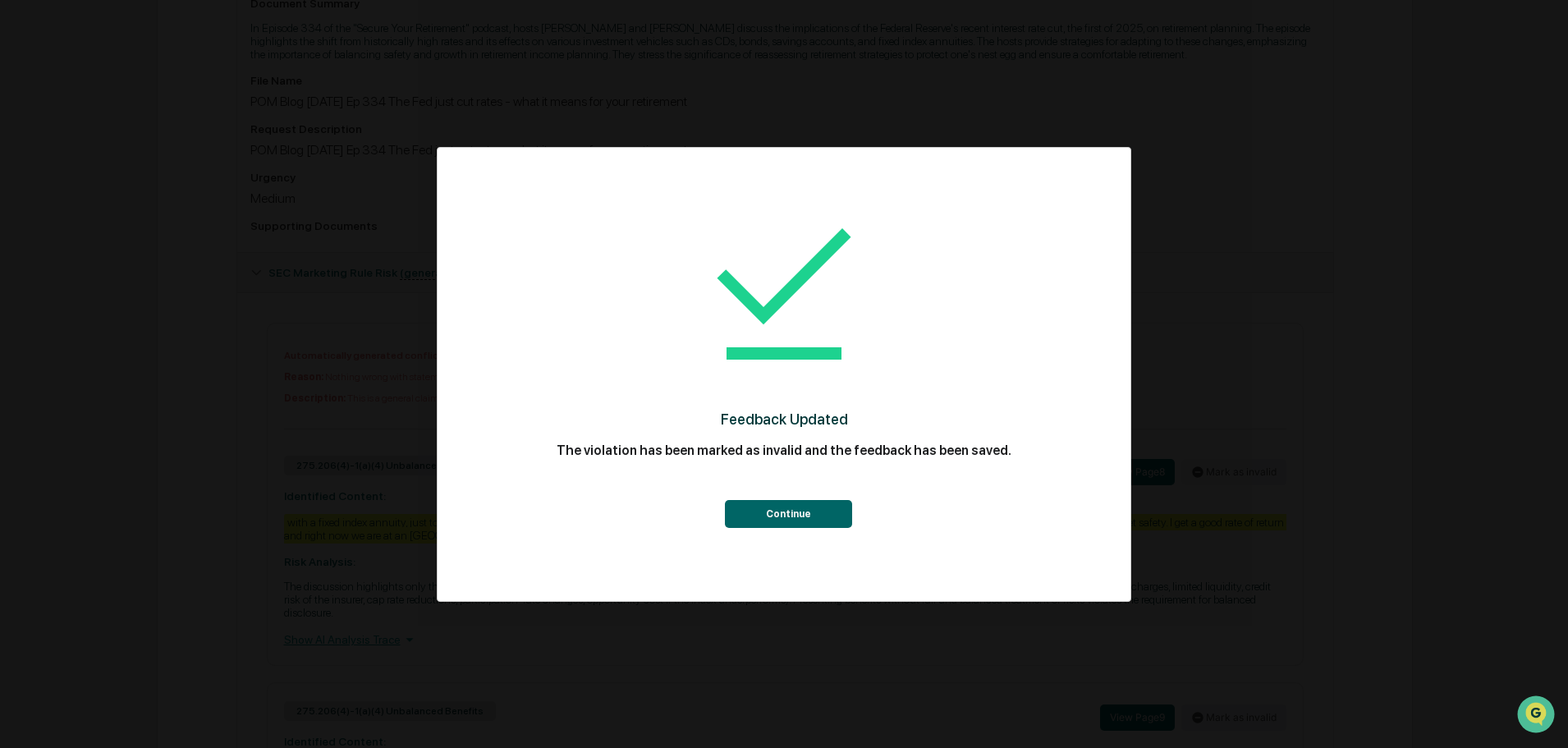
click at [790, 502] on button "Continue" at bounding box center [789, 514] width 128 height 28
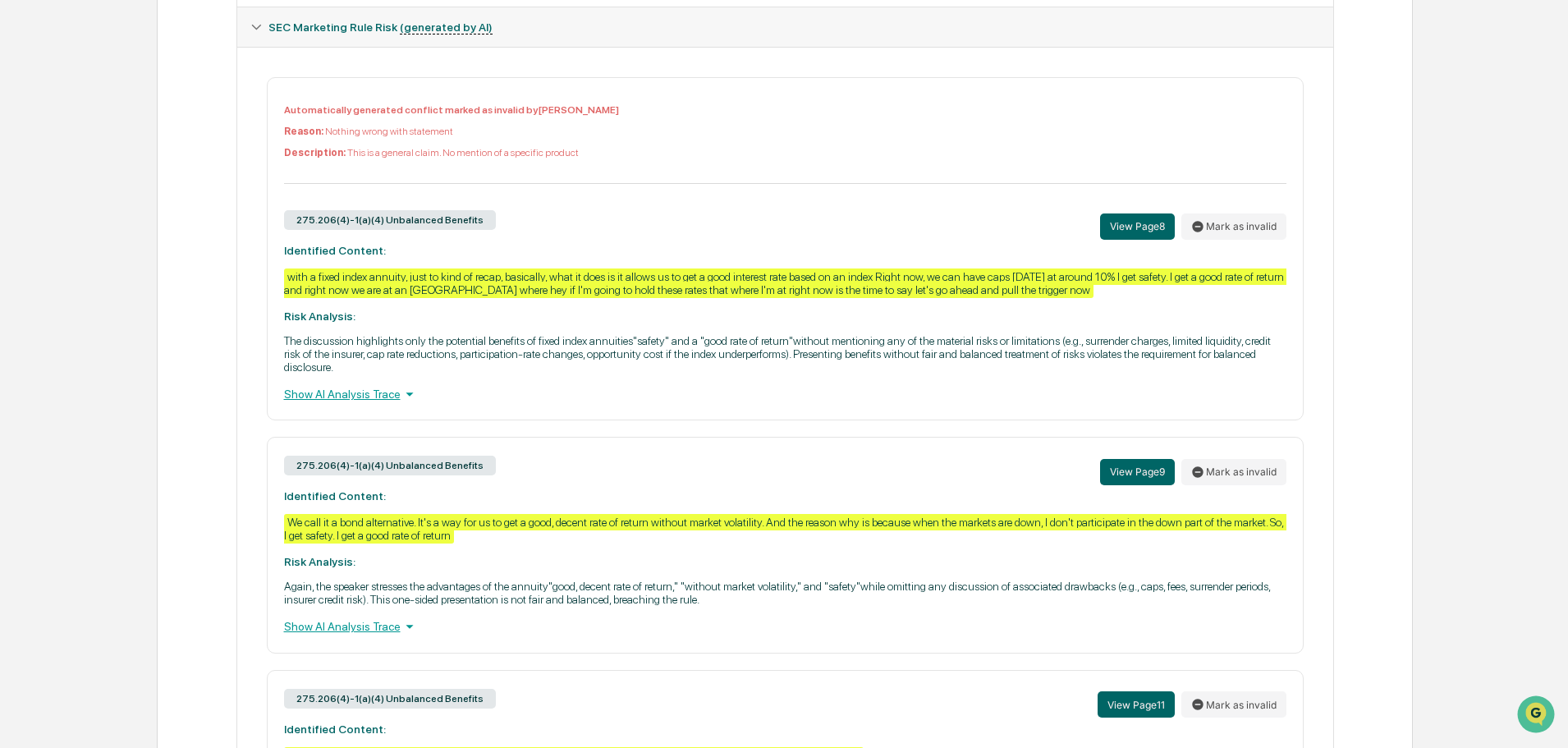
scroll to position [739, 0]
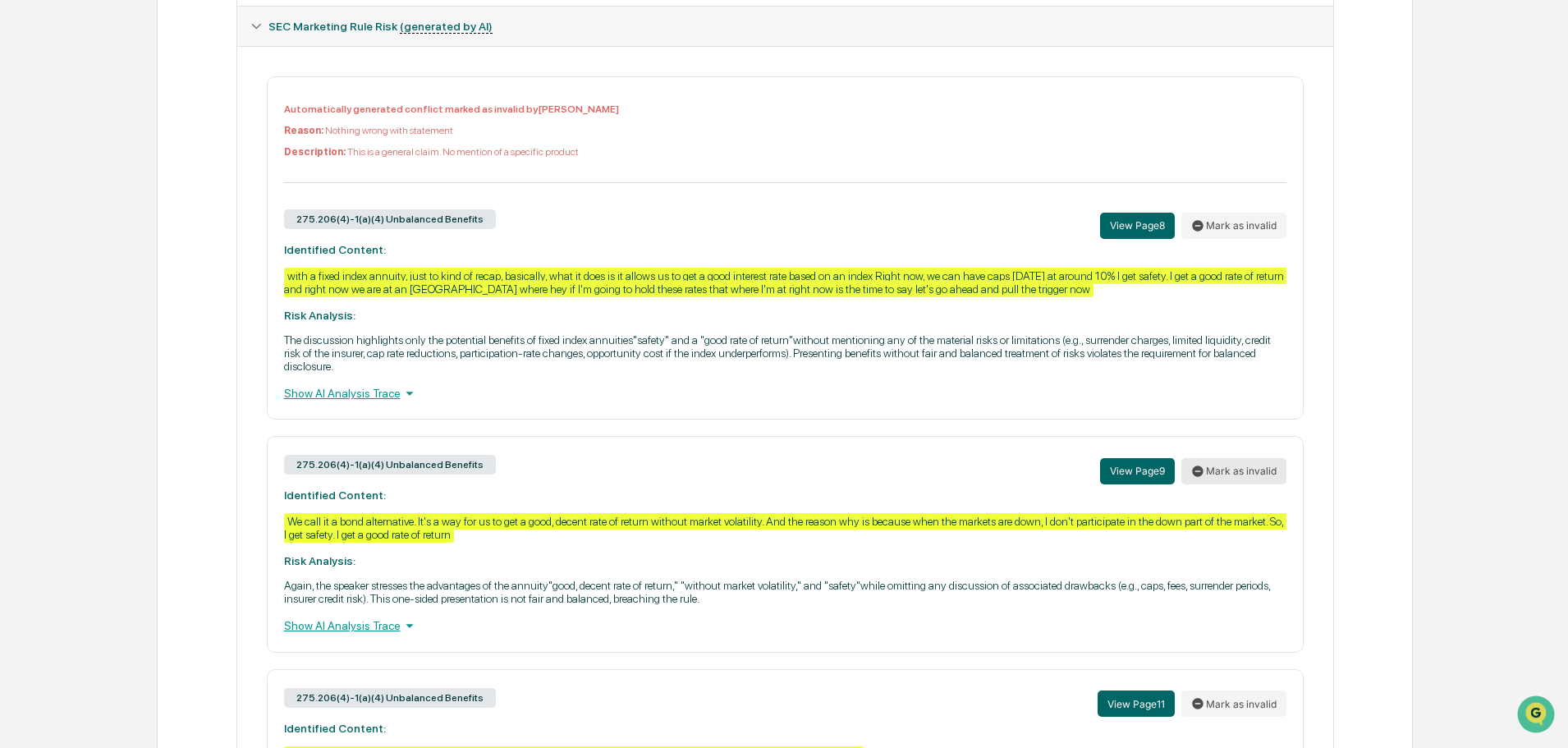
click at [1240, 473] on button "Mark as invalid" at bounding box center [1234, 471] width 105 height 26
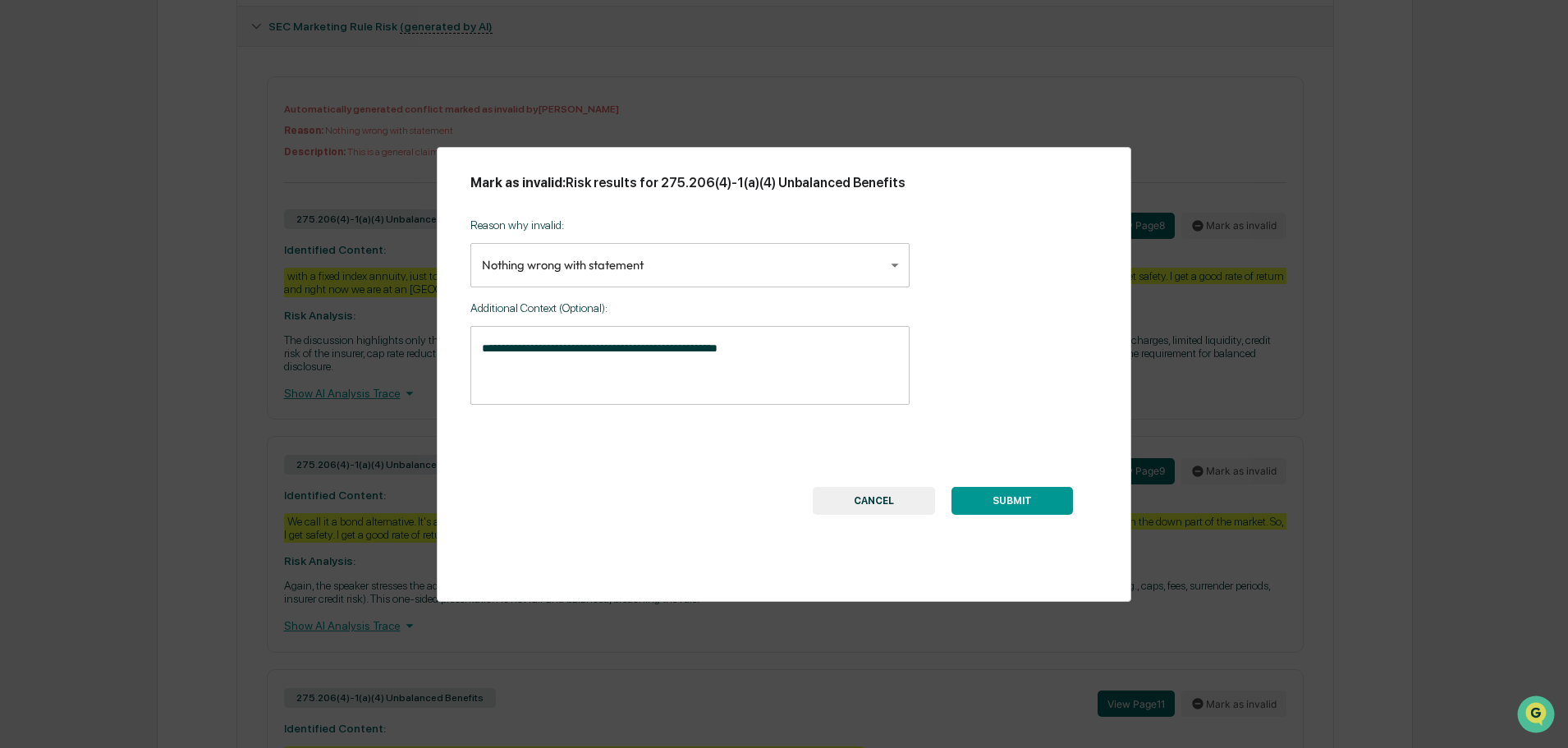
click at [1006, 491] on button "SUBMIT" at bounding box center [1011, 501] width 121 height 28
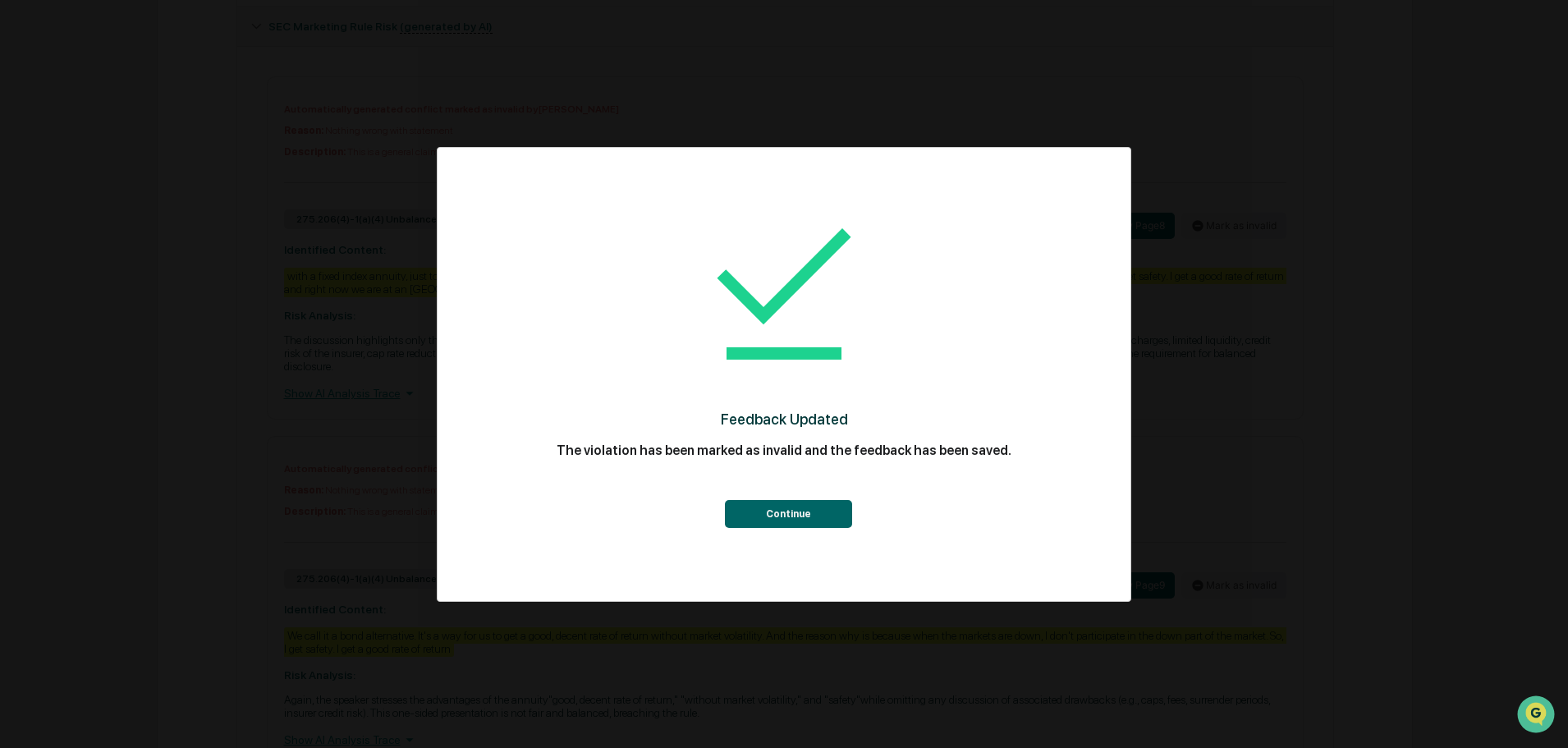
click at [782, 514] on button "Continue" at bounding box center [789, 514] width 128 height 28
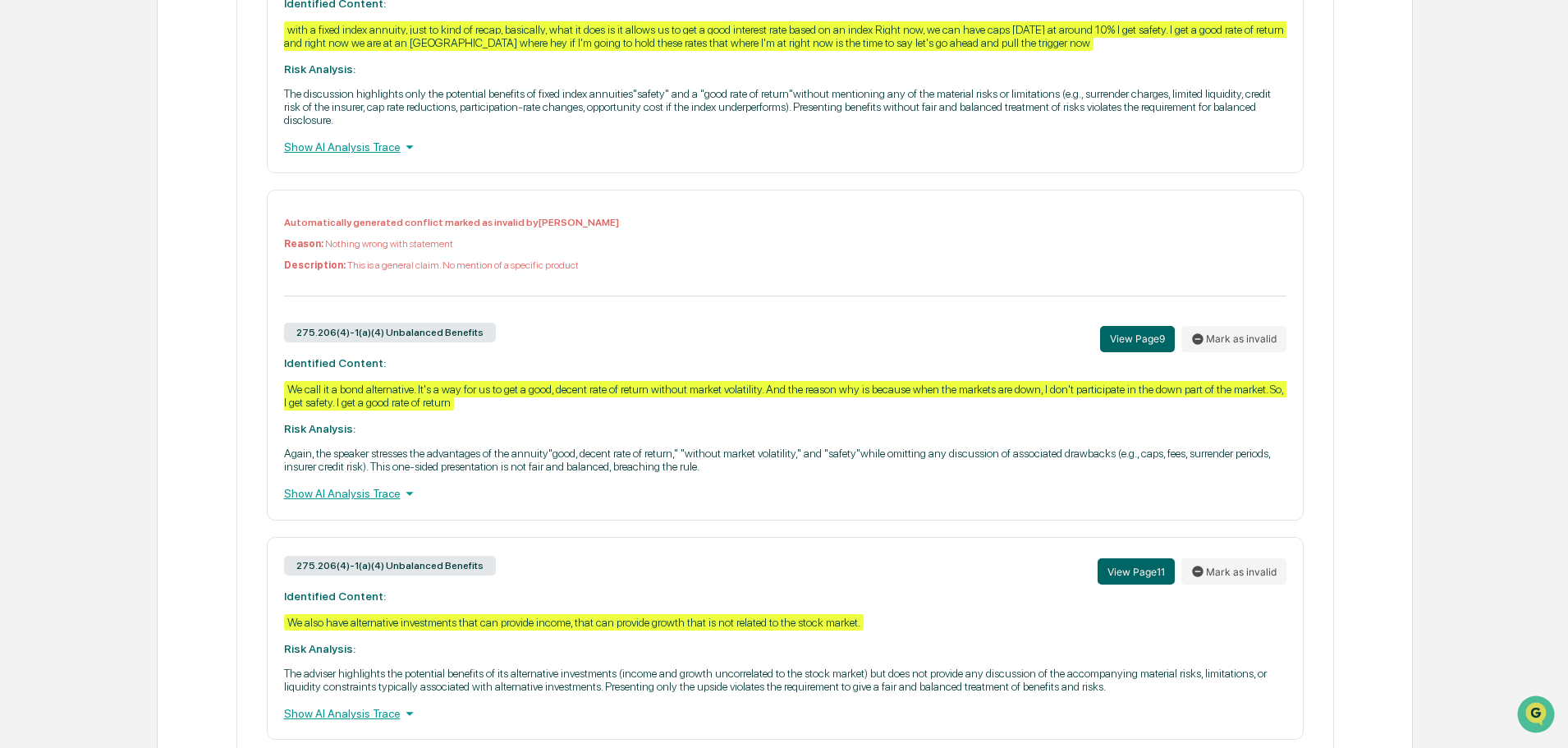
scroll to position [1067, 0]
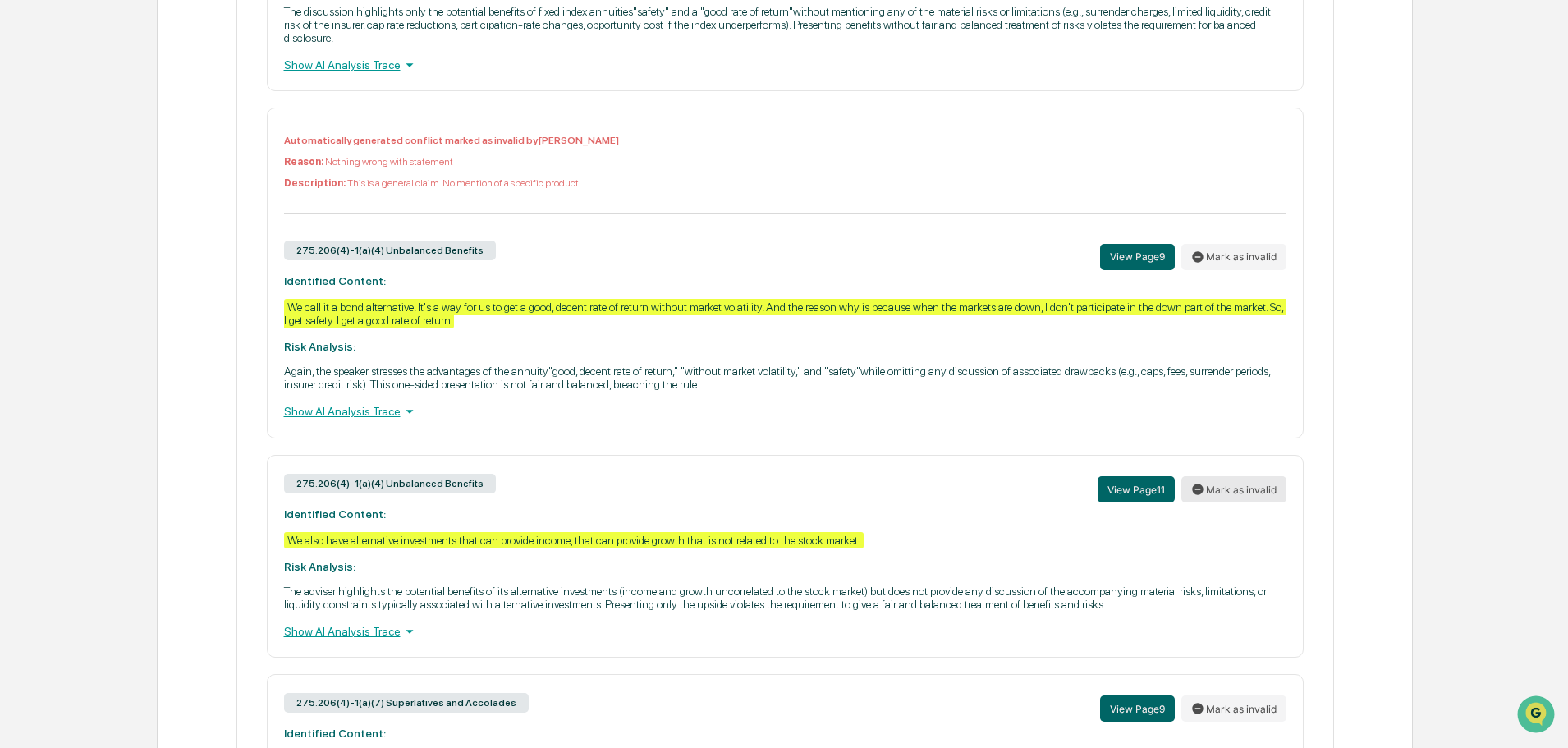
click at [1219, 490] on button "Mark as invalid" at bounding box center [1234, 489] width 105 height 26
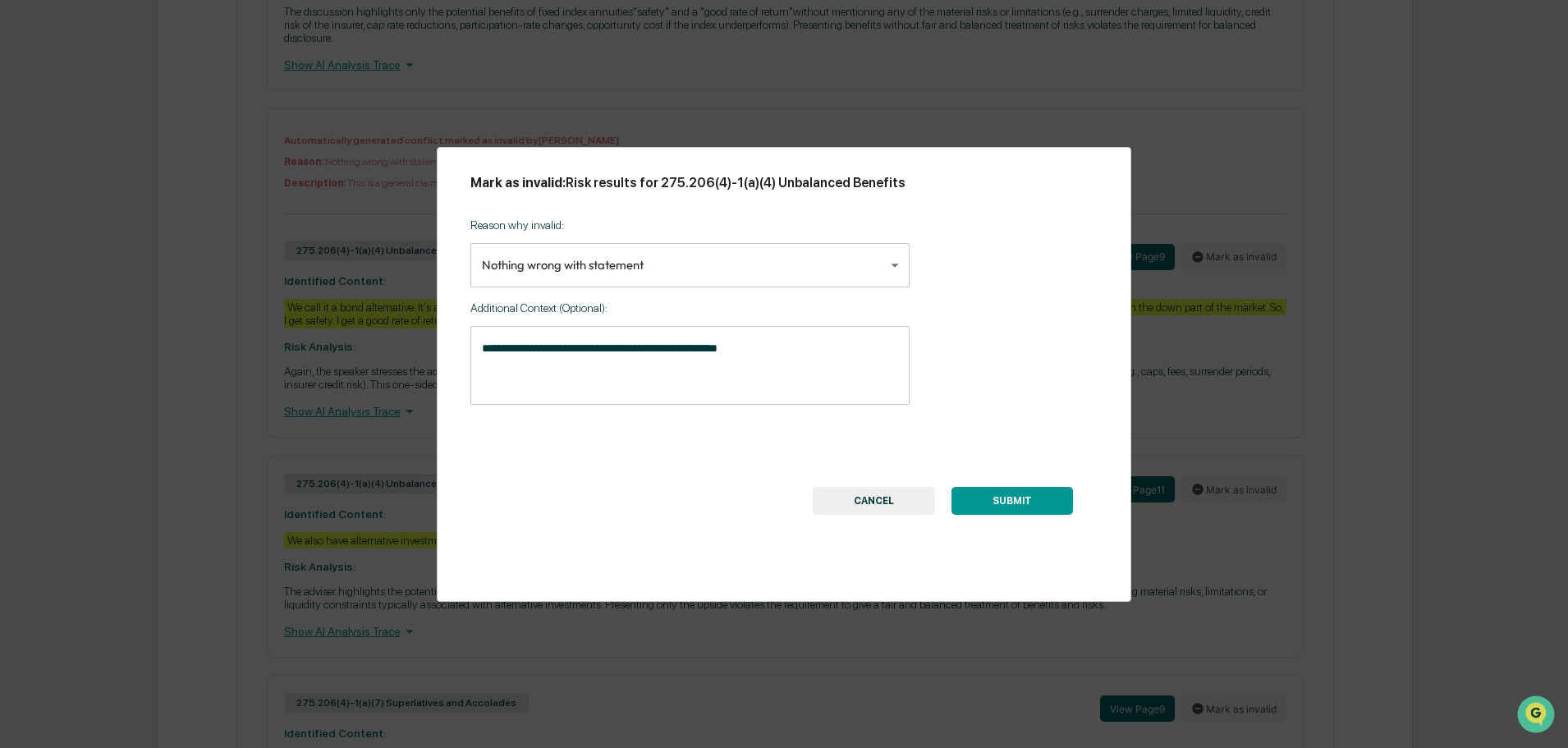
click at [999, 501] on button "SUBMIT" at bounding box center [1011, 501] width 121 height 28
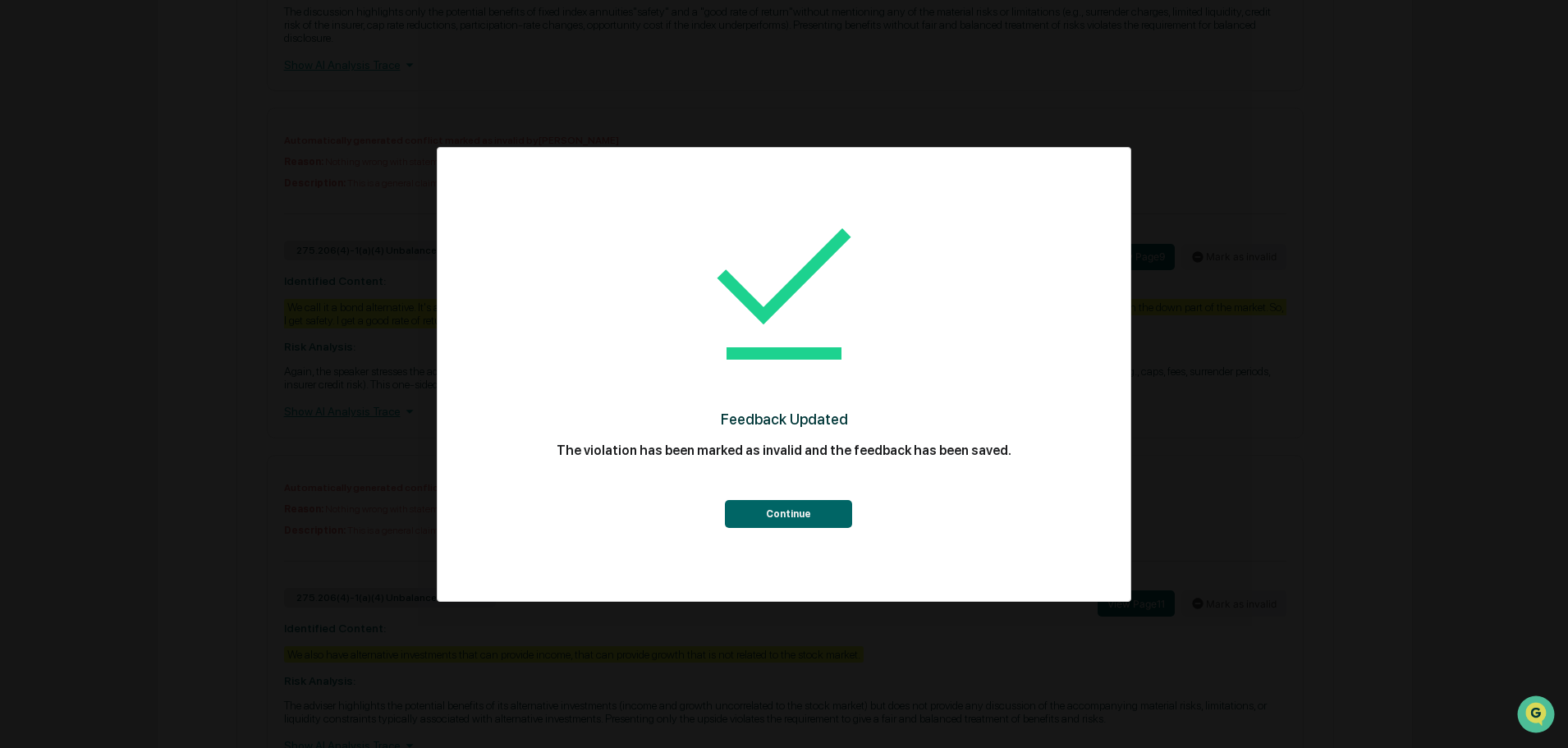
click at [776, 511] on button "Continue" at bounding box center [789, 514] width 128 height 28
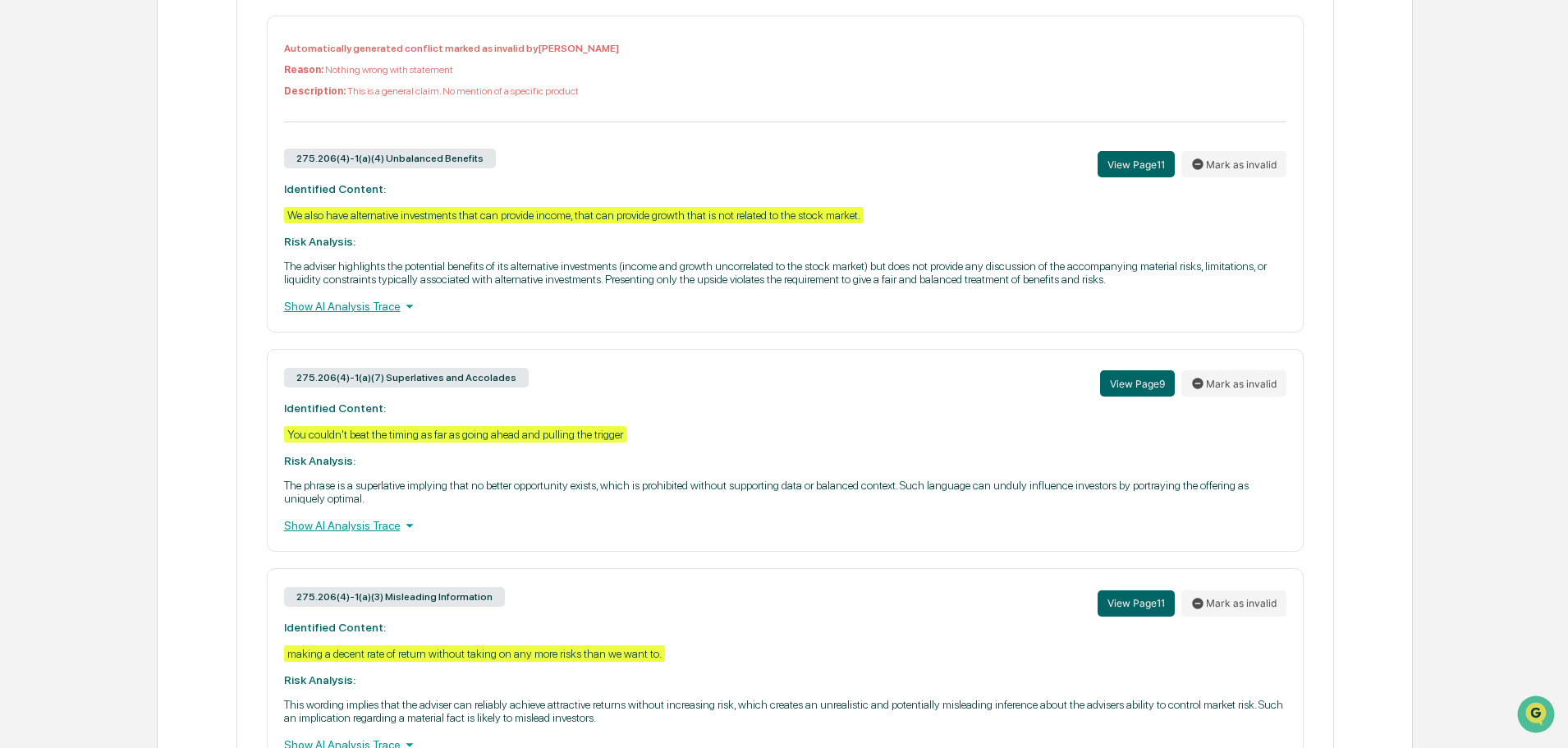
scroll to position [1478, 0]
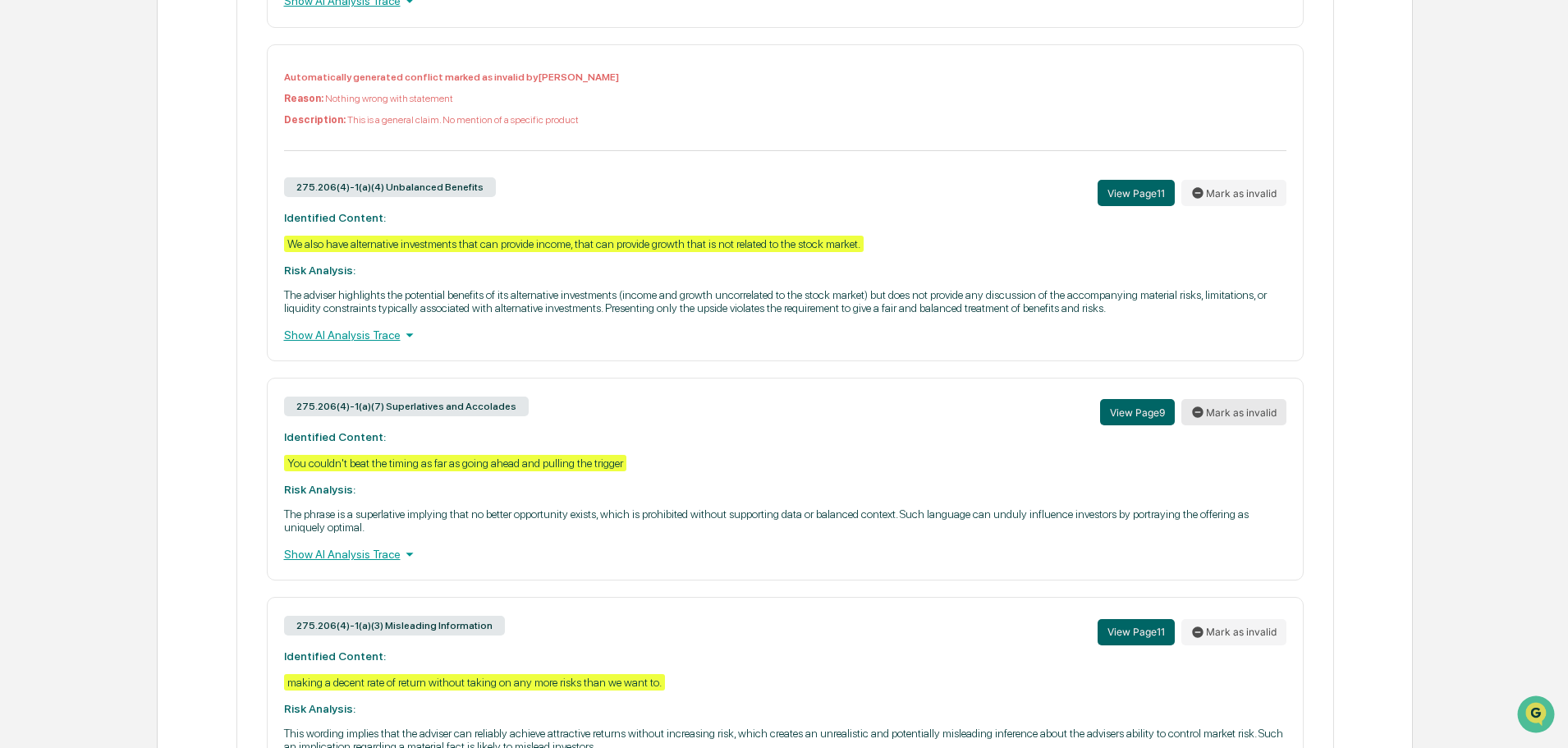
click at [1243, 412] on button "Mark as invalid" at bounding box center [1234, 412] width 105 height 26
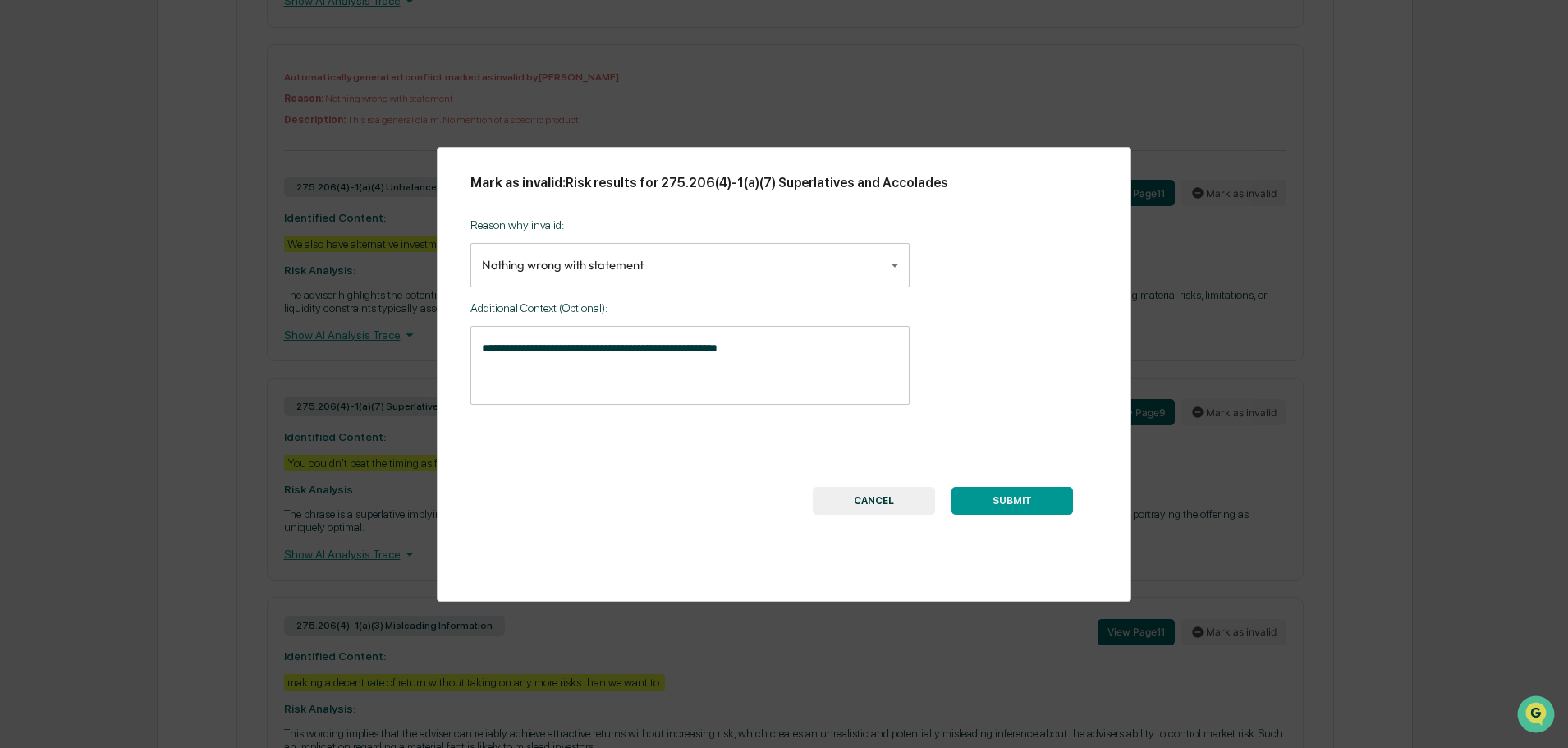
click at [1009, 497] on button "SUBMIT" at bounding box center [1011, 501] width 121 height 28
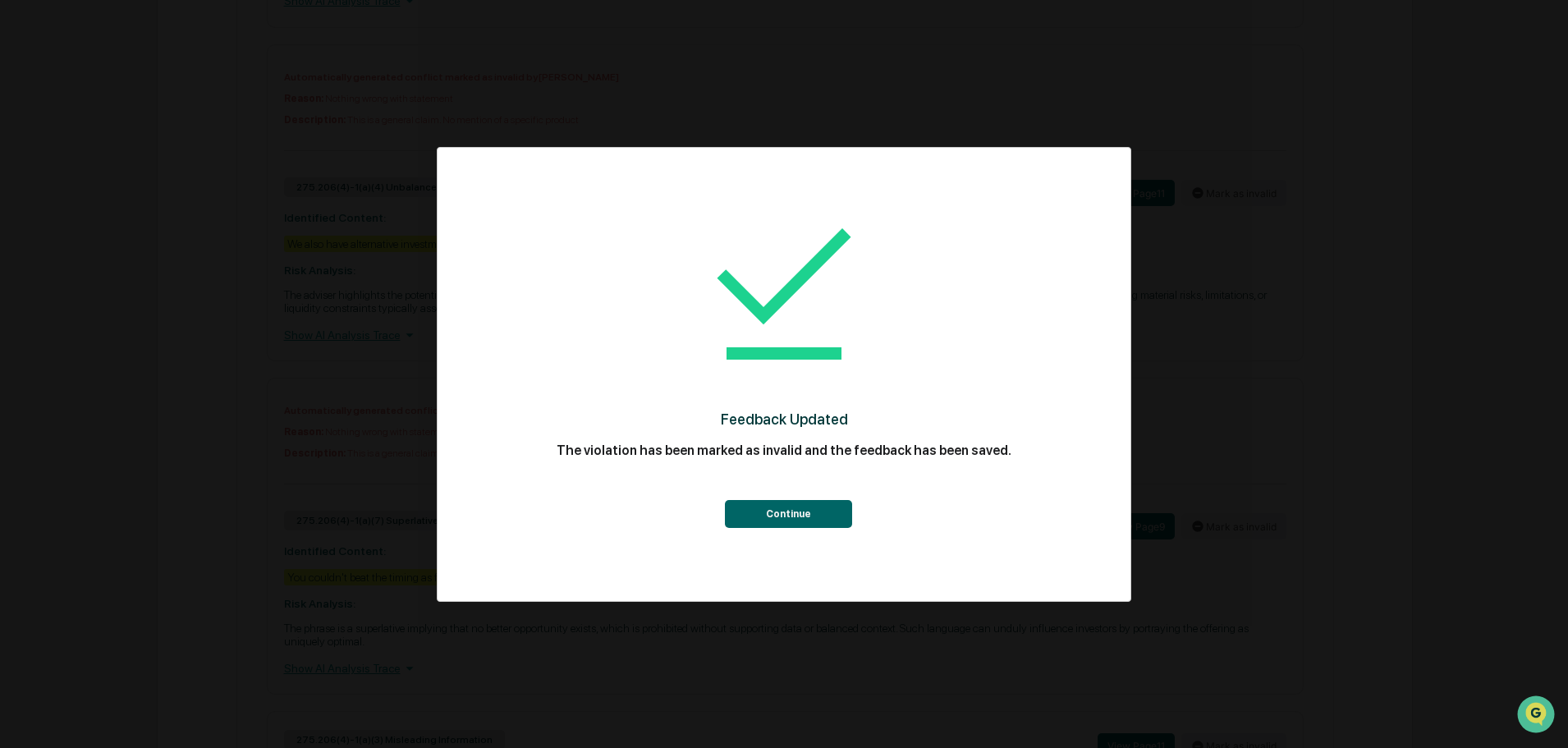
click at [774, 512] on button "Continue" at bounding box center [789, 514] width 128 height 28
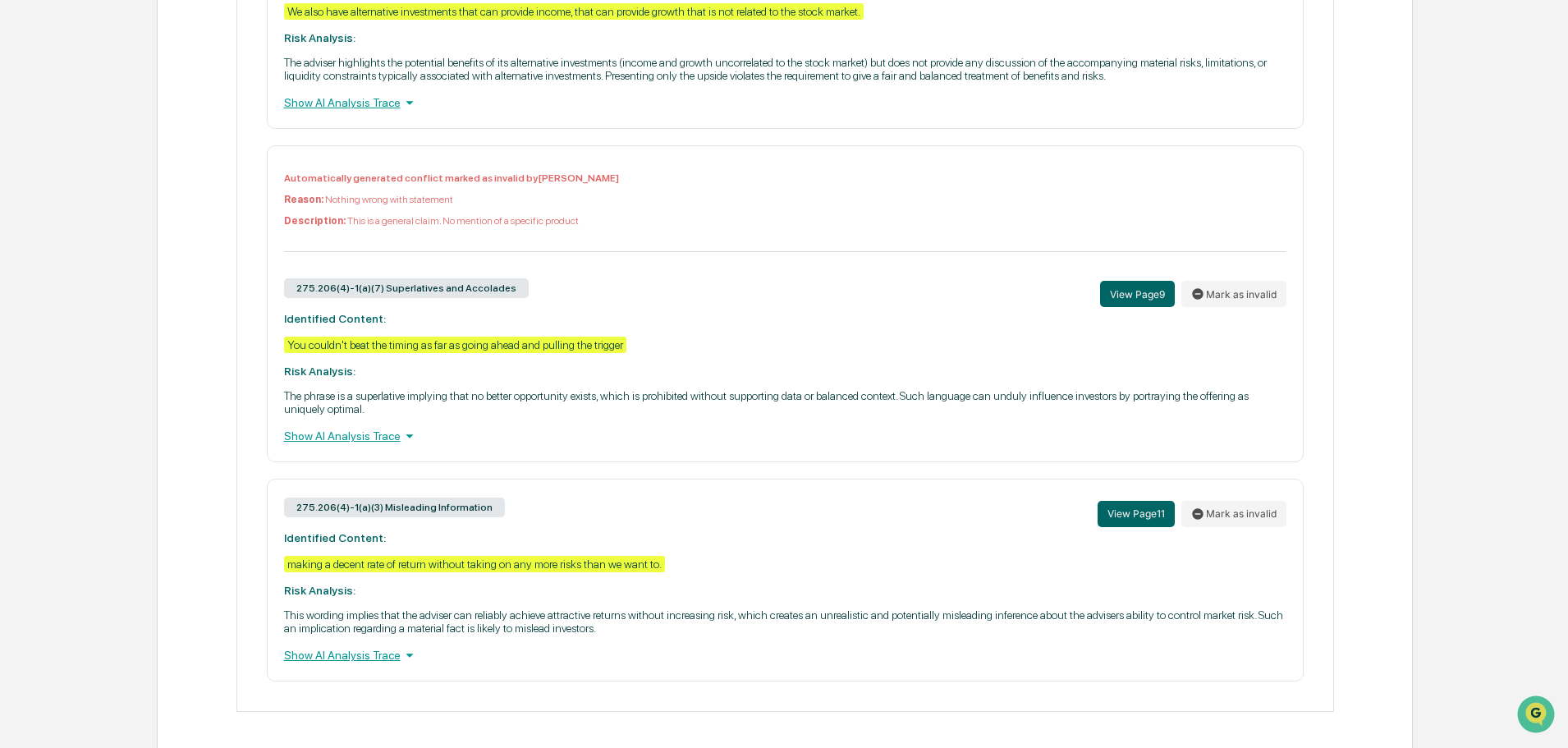
scroll to position [1716, 0]
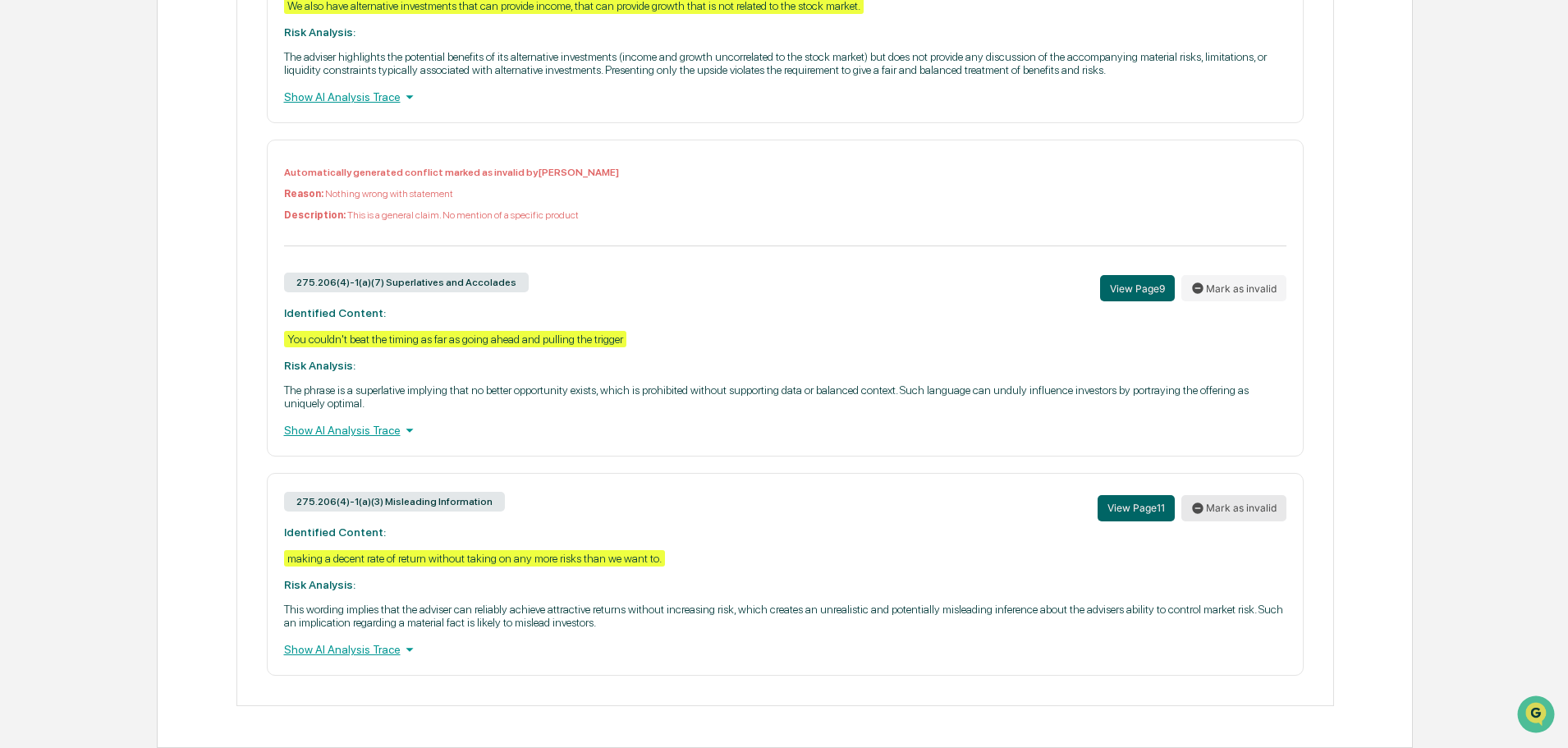
click at [1221, 506] on button "Mark as invalid" at bounding box center [1234, 508] width 105 height 26
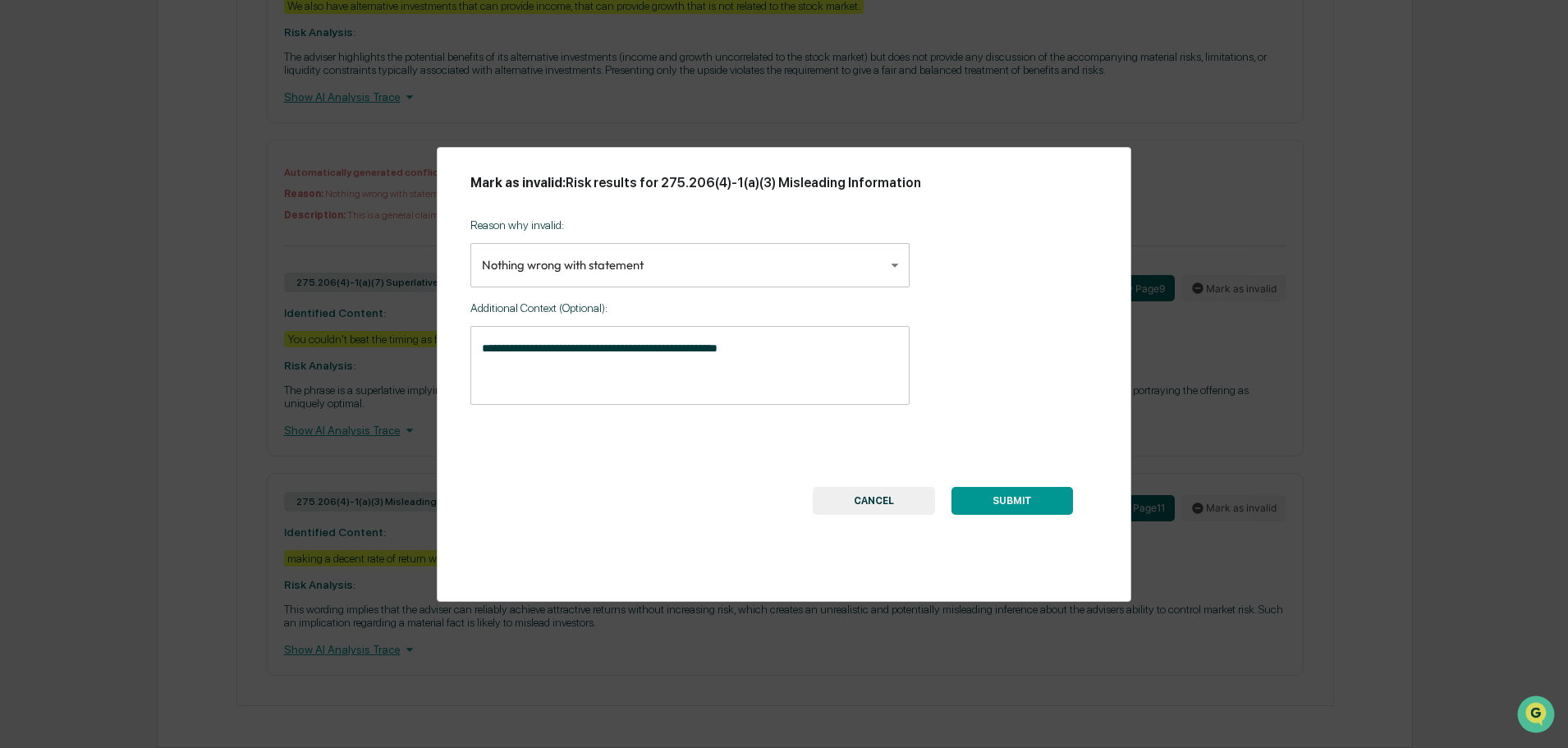
click at [1033, 502] on button "SUBMIT" at bounding box center [1011, 501] width 121 height 28
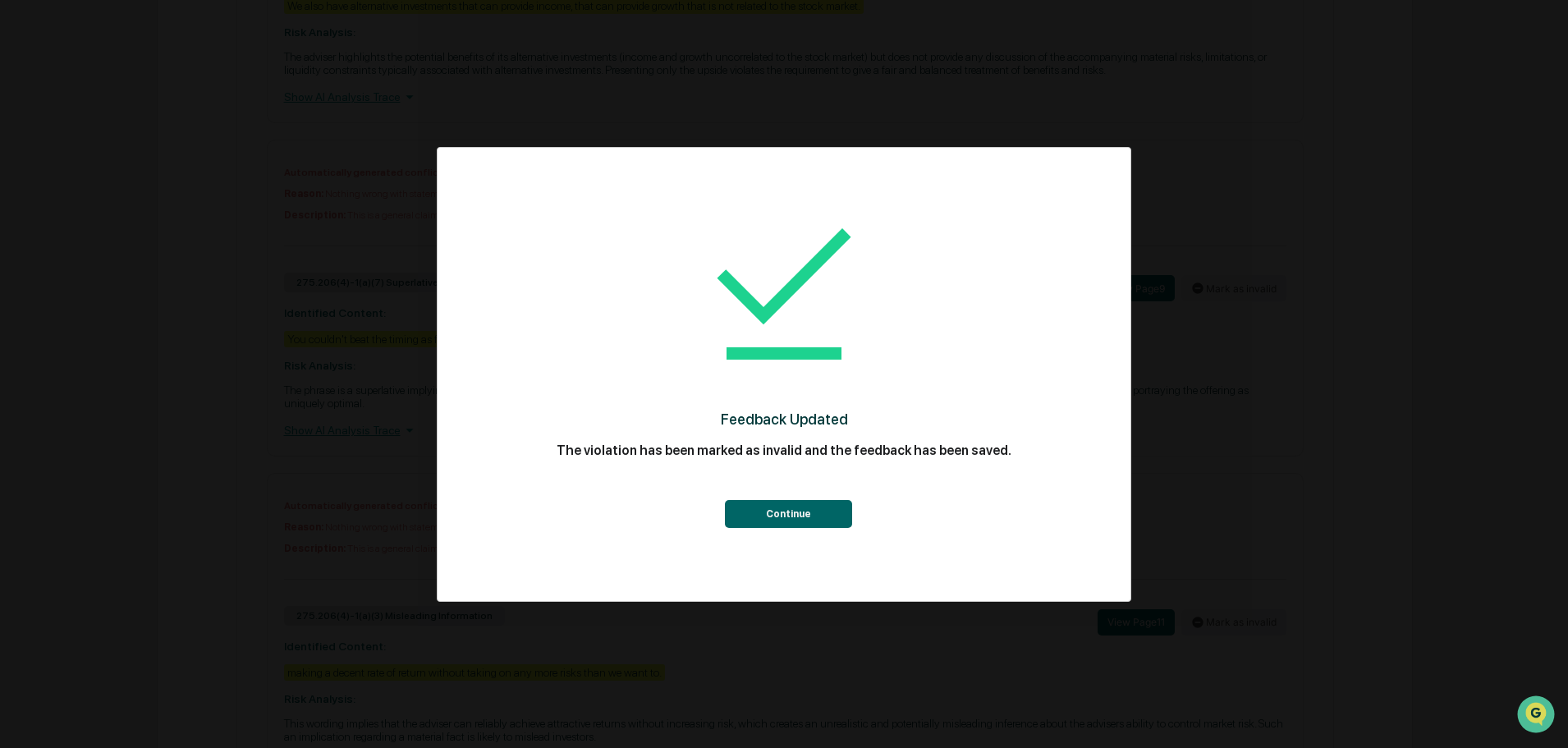
click at [791, 514] on button "Continue" at bounding box center [789, 514] width 128 height 28
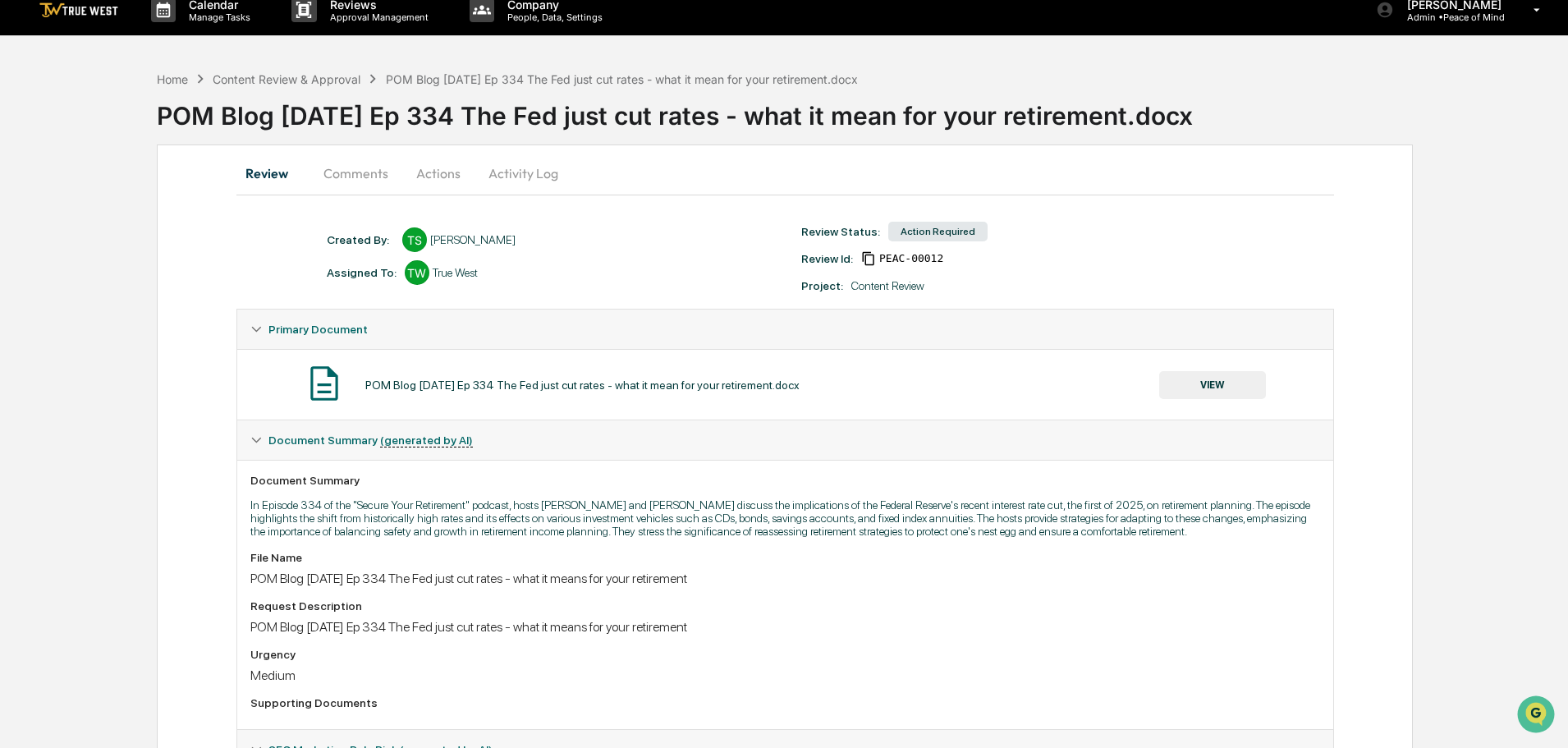
scroll to position [0, 0]
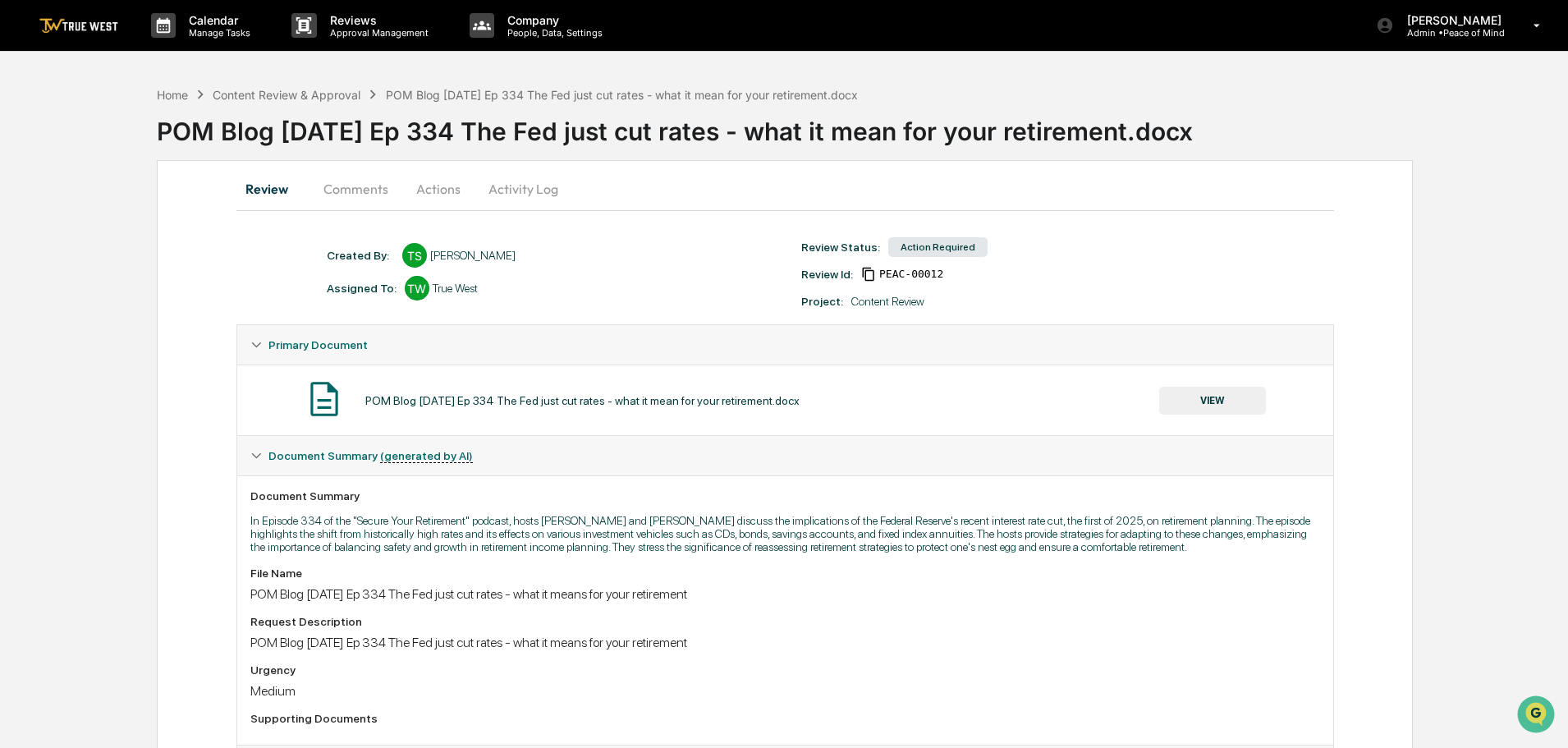
click at [437, 184] on button "Actions" at bounding box center [438, 189] width 74 height 40
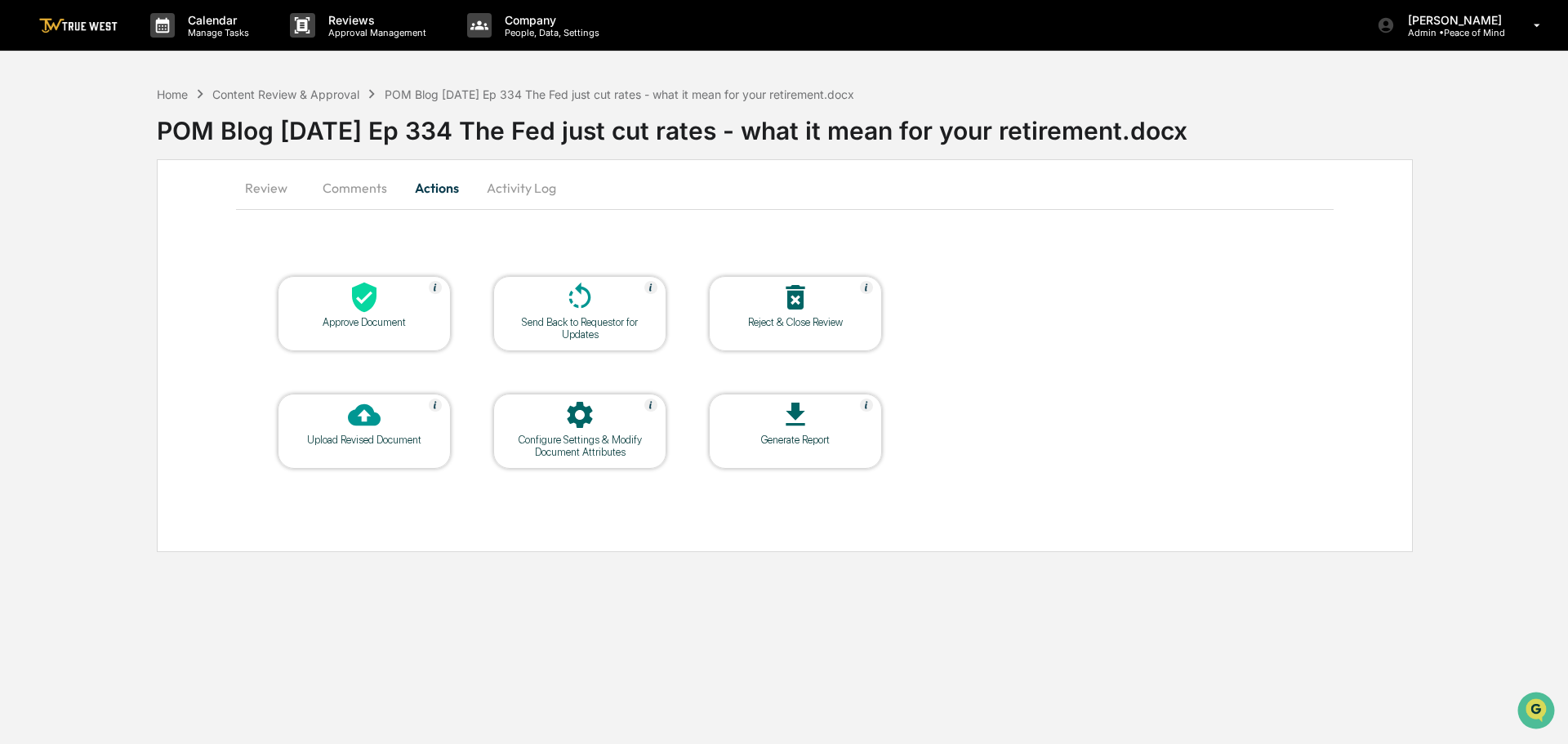
click at [367, 310] on icon at bounding box center [364, 297] width 25 height 30
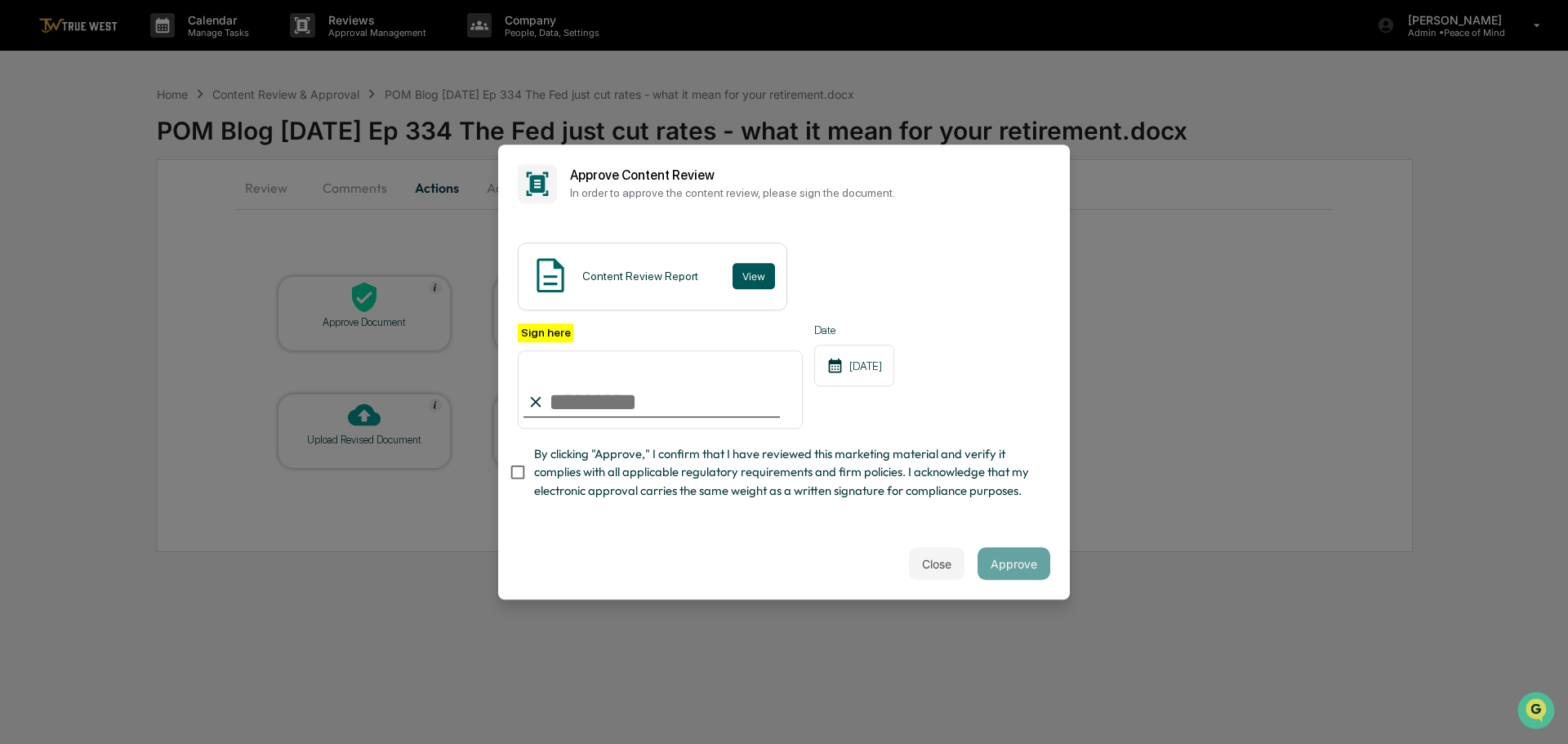
click at [755, 263] on button "View" at bounding box center [753, 276] width 42 height 26
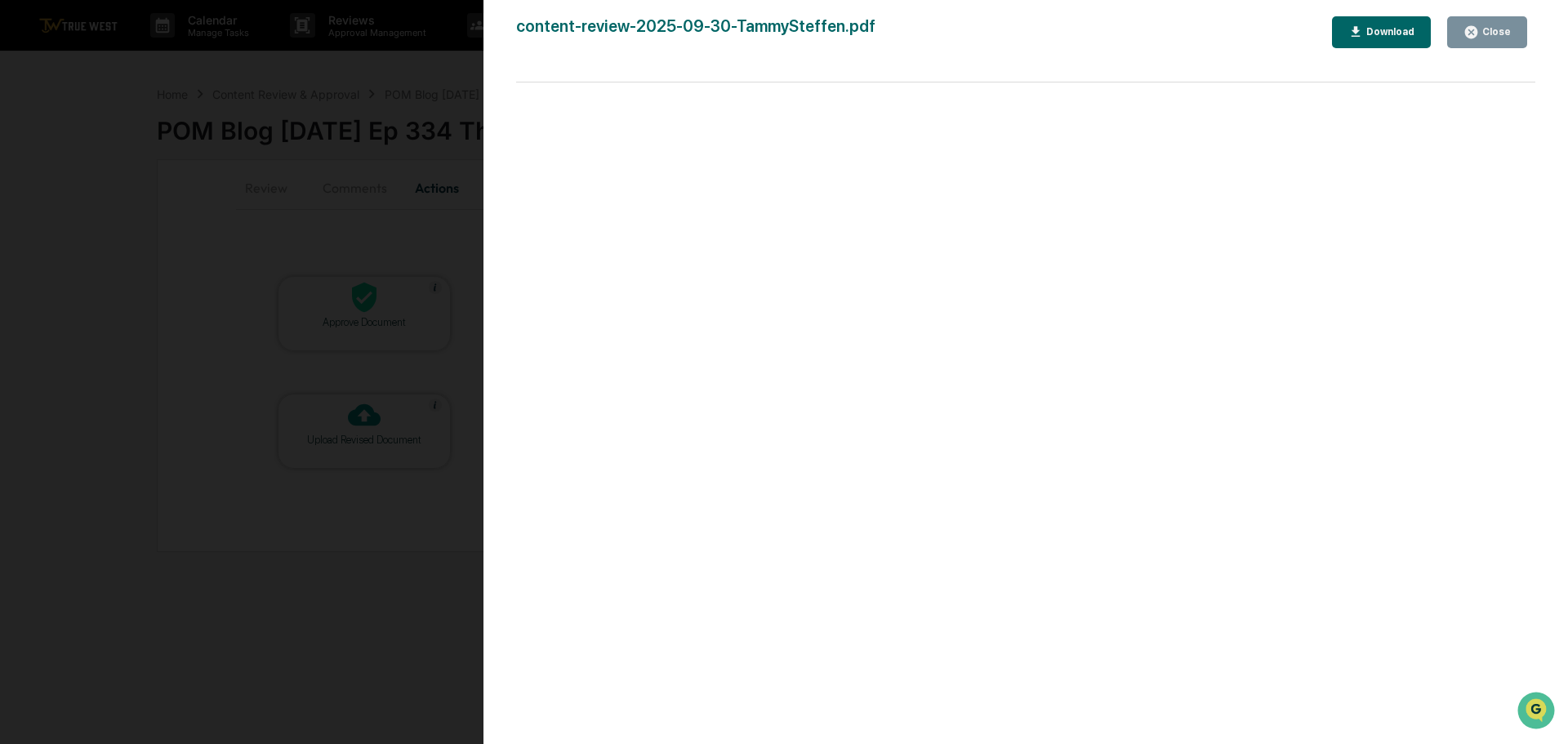
click at [397, 73] on div "Version History [DATE] 03:37 PM [PERSON_NAME] content-review-2025-09-30-TammySt…" at bounding box center [784, 372] width 1568 height 744
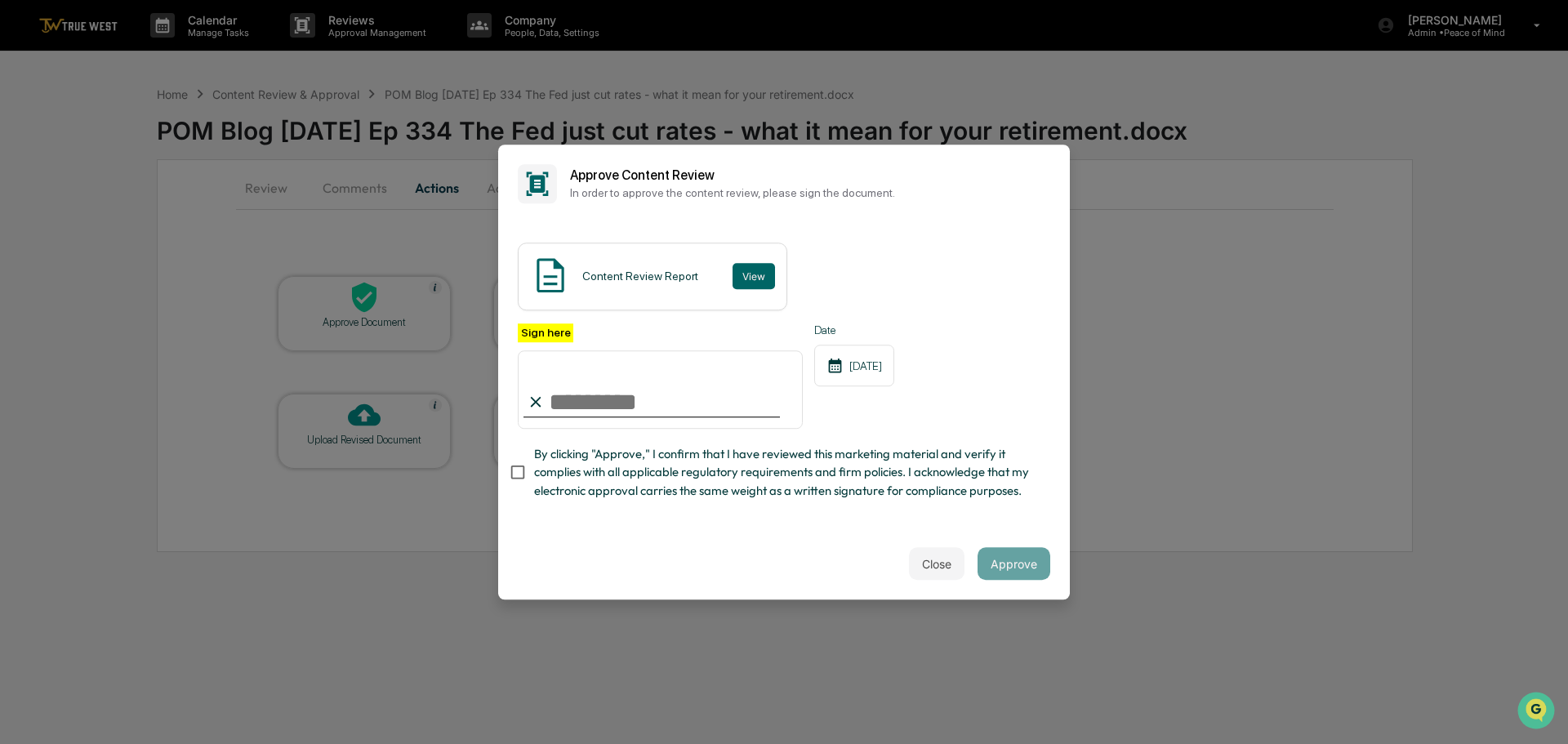
click at [557, 382] on input "Sign here" at bounding box center [660, 389] width 285 height 78
type input "**********"
click at [1012, 572] on button "Approve" at bounding box center [1013, 564] width 73 height 33
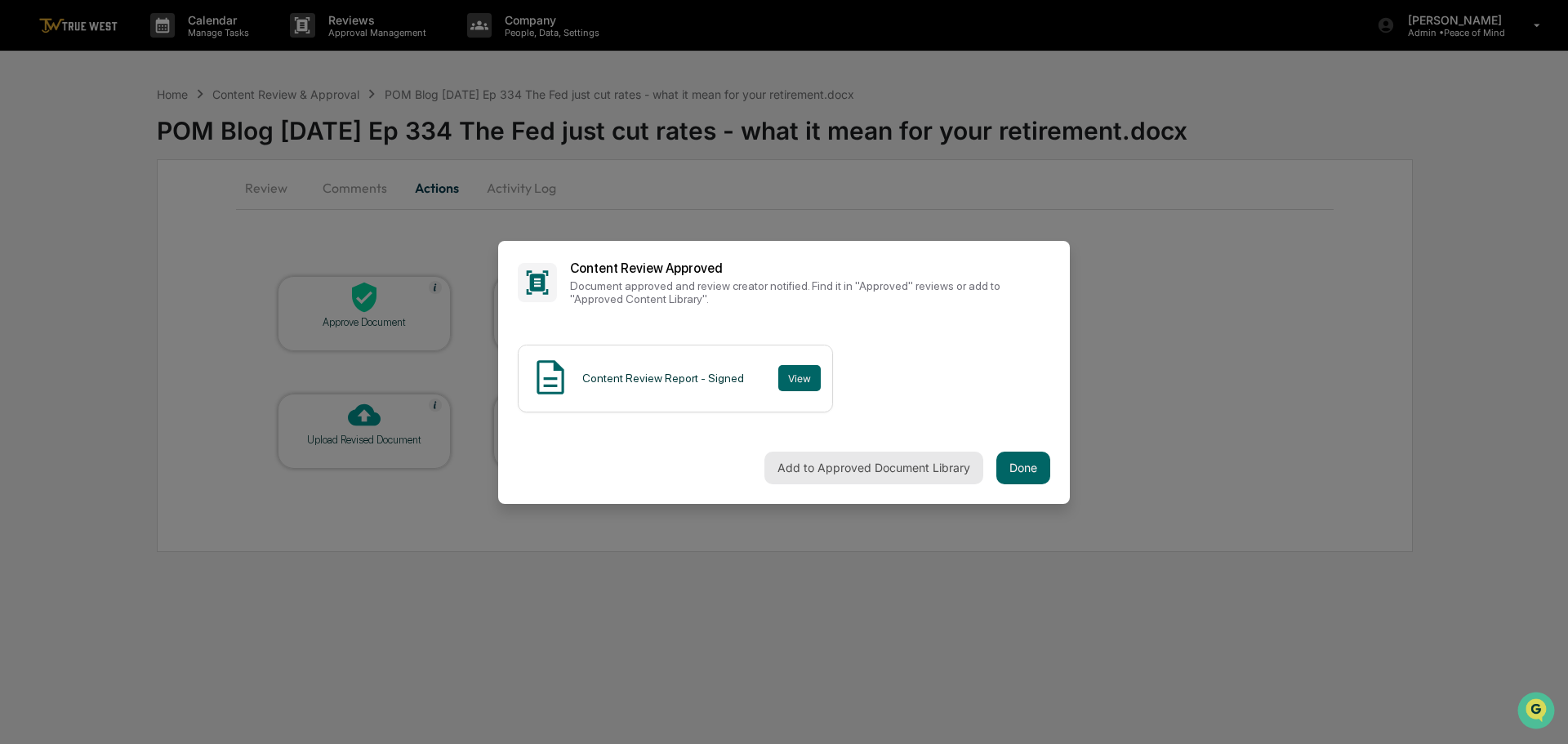
click at [875, 460] on button "Add to Approved Document Library" at bounding box center [874, 468] width 219 height 33
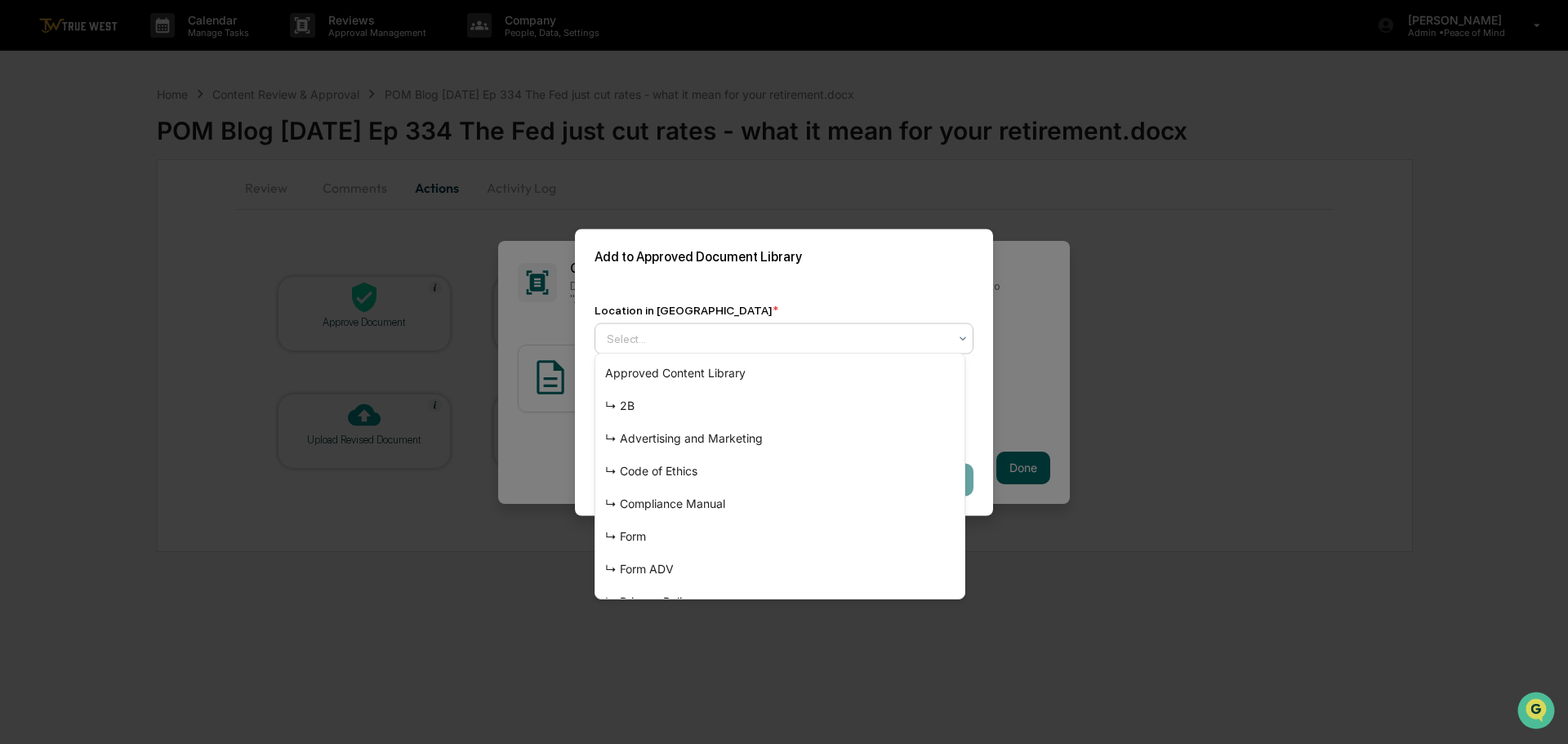
click at [740, 334] on div at bounding box center [777, 338] width 341 height 17
click at [727, 437] on div "↳ Advertising and Marketing" at bounding box center [779, 439] width 369 height 33
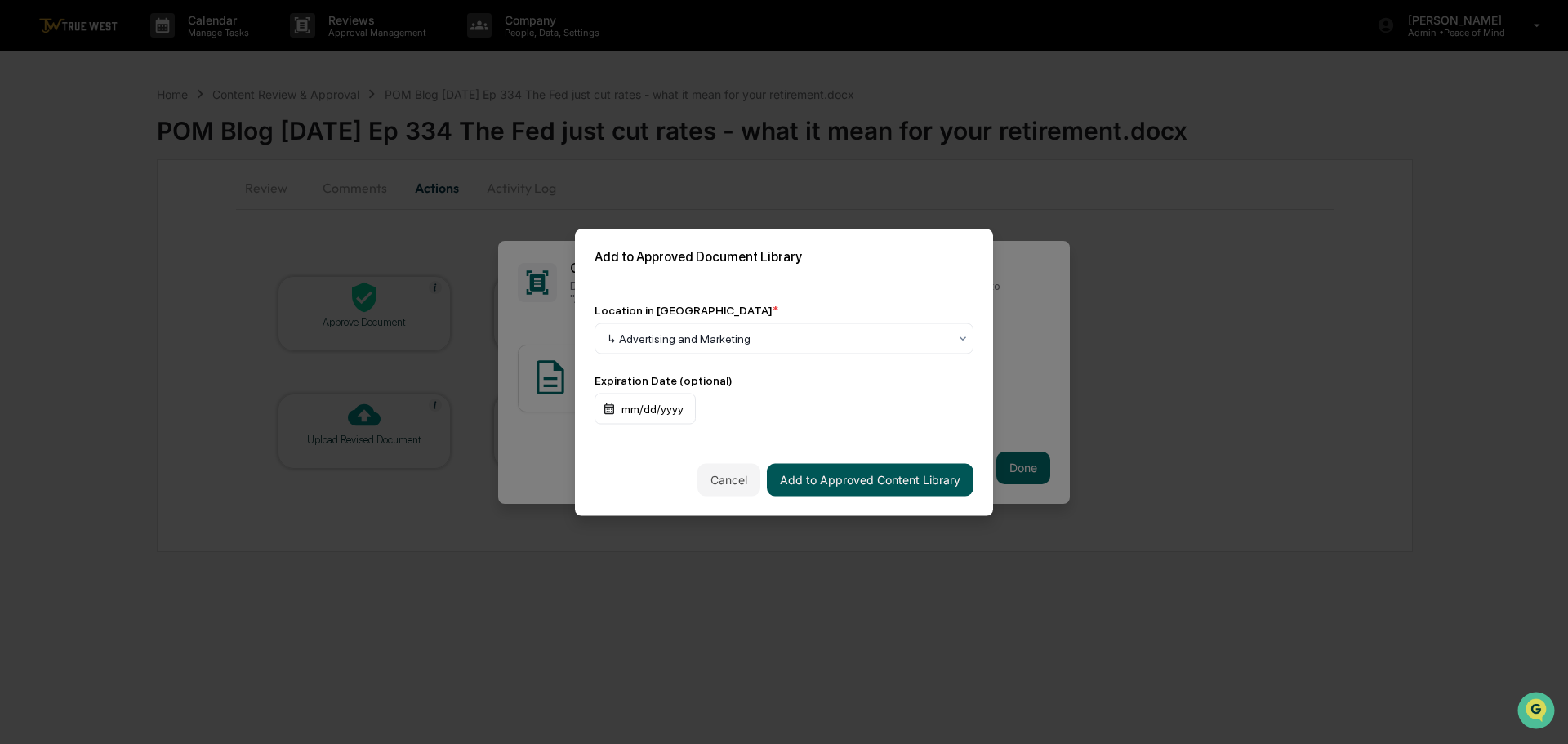
click at [842, 475] on button "Add to Approved Content Library" at bounding box center [870, 479] width 207 height 33
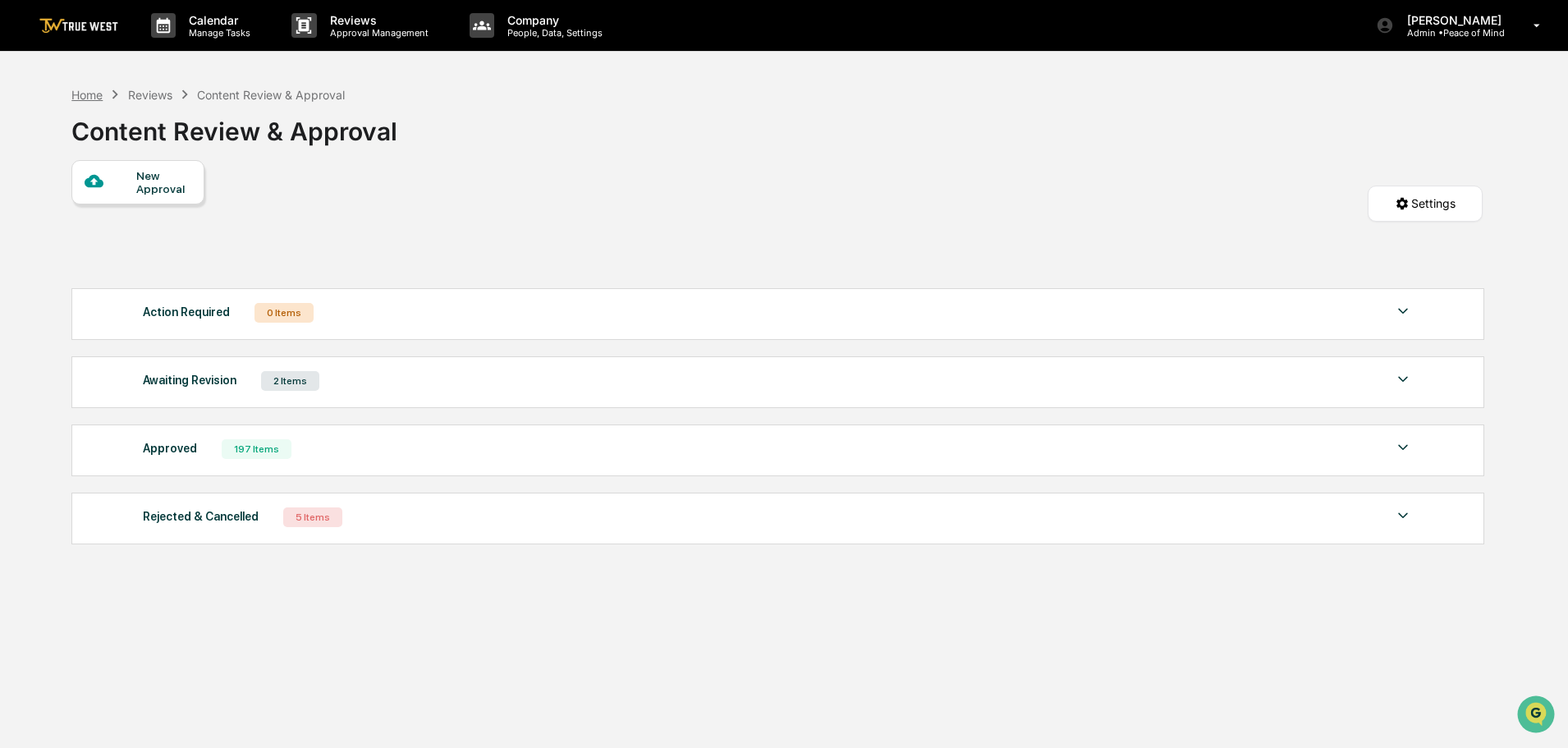
click at [88, 95] on div "Home" at bounding box center [87, 94] width 31 height 14
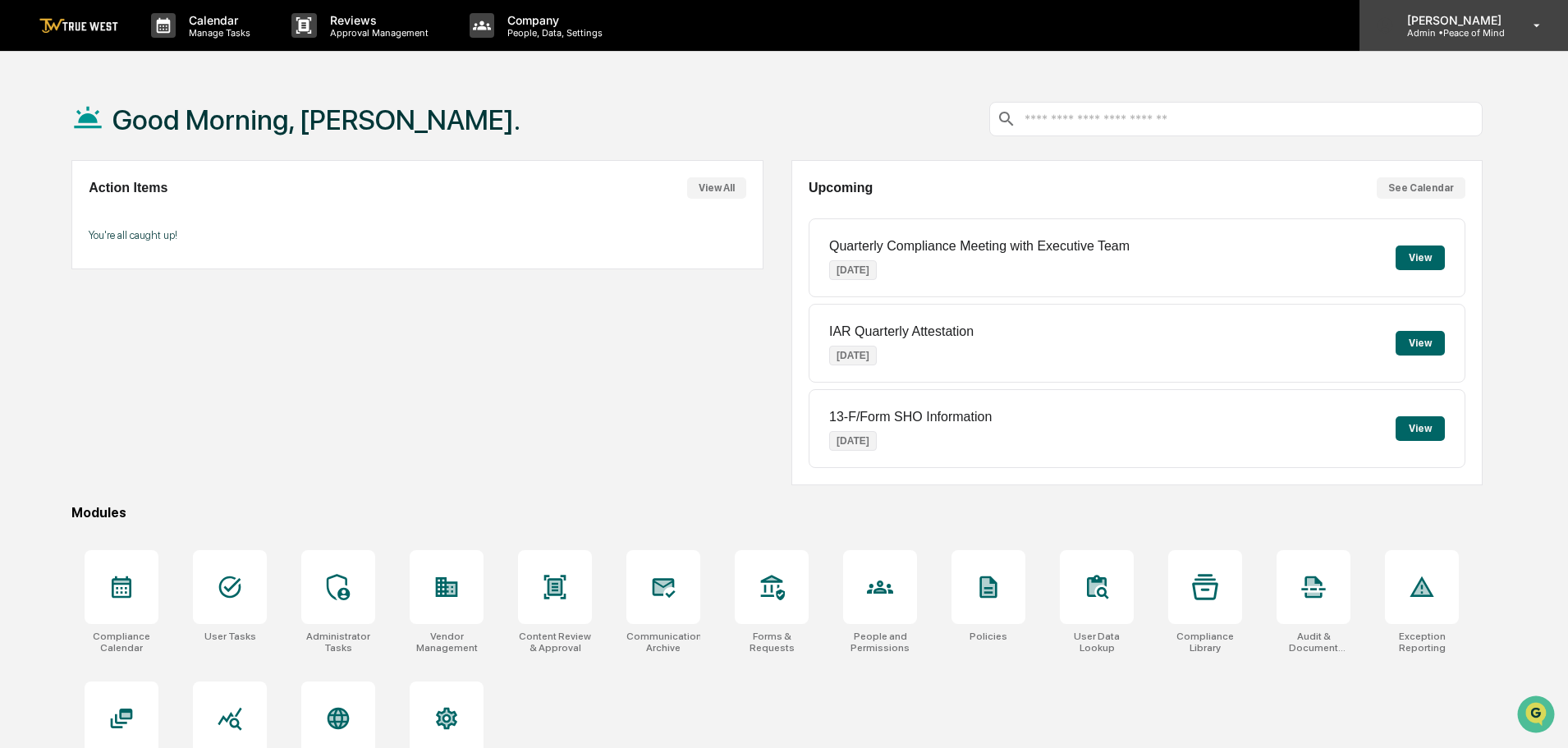
click at [1434, 25] on p "[PERSON_NAME]" at bounding box center [1452, 19] width 116 height 14
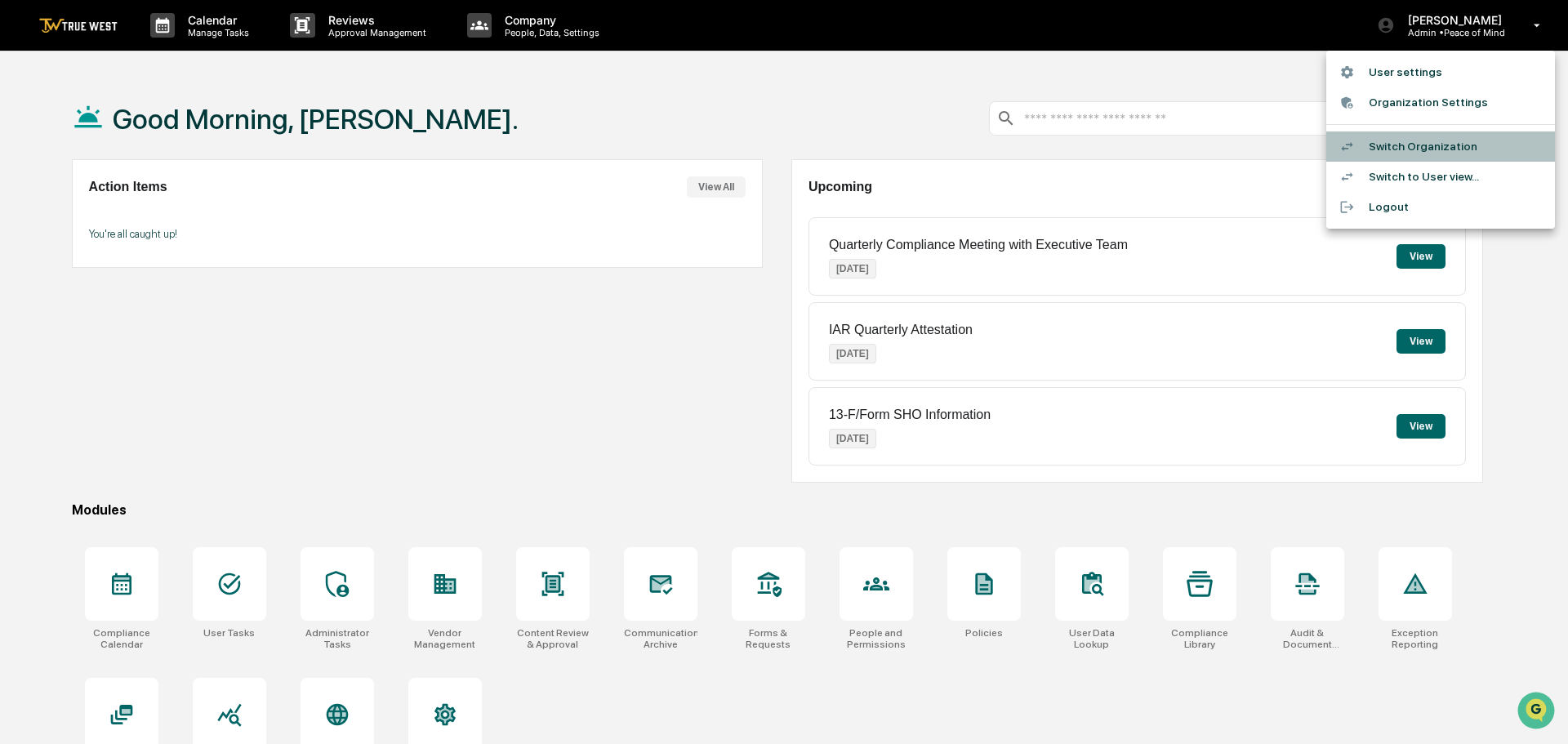
click at [1420, 148] on li "Switch Organization" at bounding box center [1440, 146] width 229 height 30
